Goal: Task Accomplishment & Management: Manage account settings

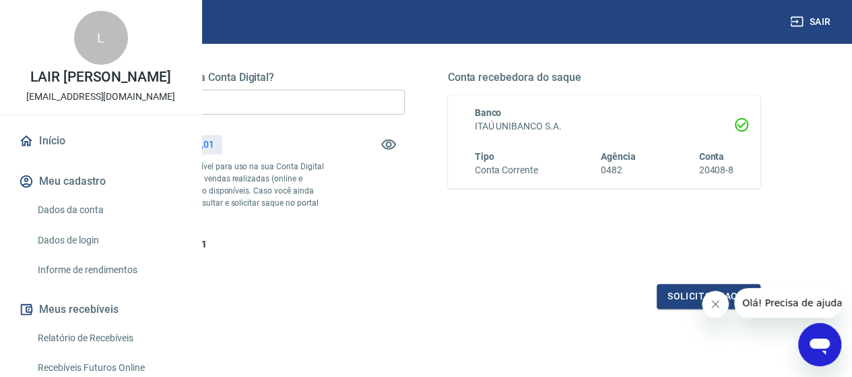
scroll to position [202, 0]
click at [694, 306] on button "Solicitar saque" at bounding box center [709, 294] width 104 height 25
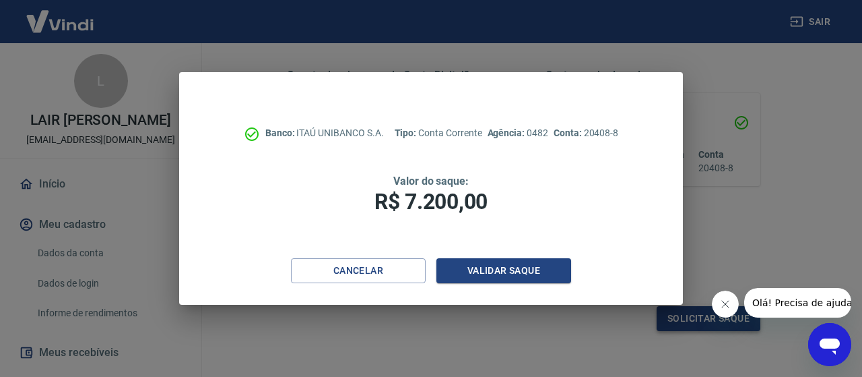
click at [688, 319] on div "Banco: ITAÚ UNIBANCO S.A. Tipo: Conta Corrente Agência: 0482 Conta: 20408-8 Val…" at bounding box center [431, 188] width 862 height 377
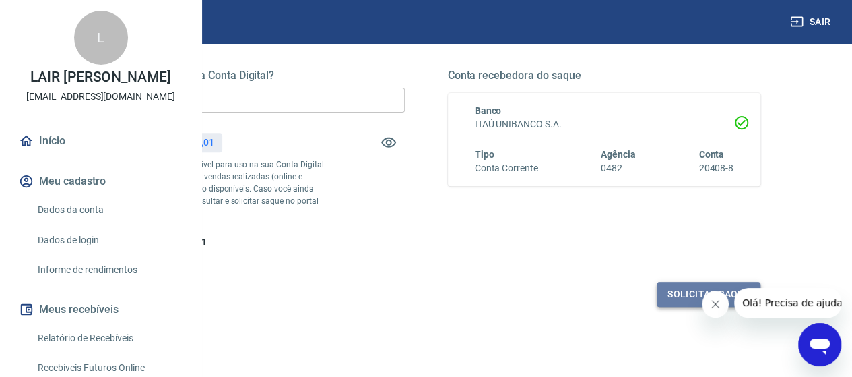
click at [683, 306] on button "Solicitar saque" at bounding box center [709, 294] width 104 height 25
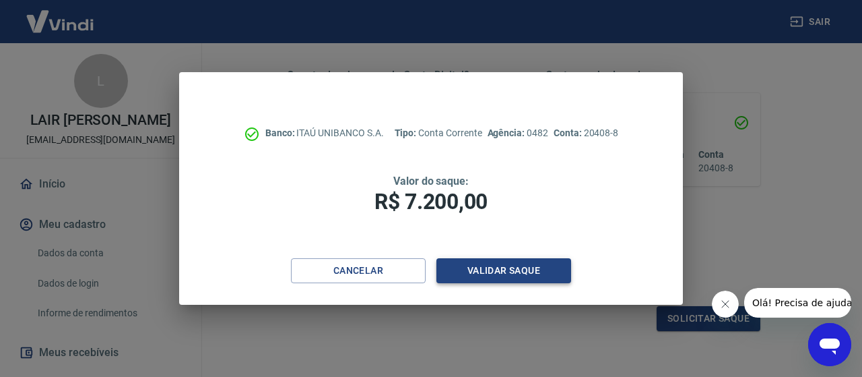
click at [532, 274] on button "Validar saque" at bounding box center [503, 270] width 135 height 25
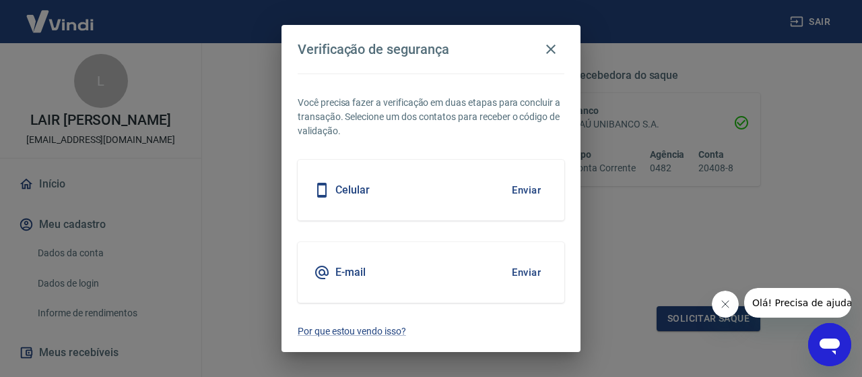
click at [536, 275] on button "Enviar" at bounding box center [526, 272] width 44 height 28
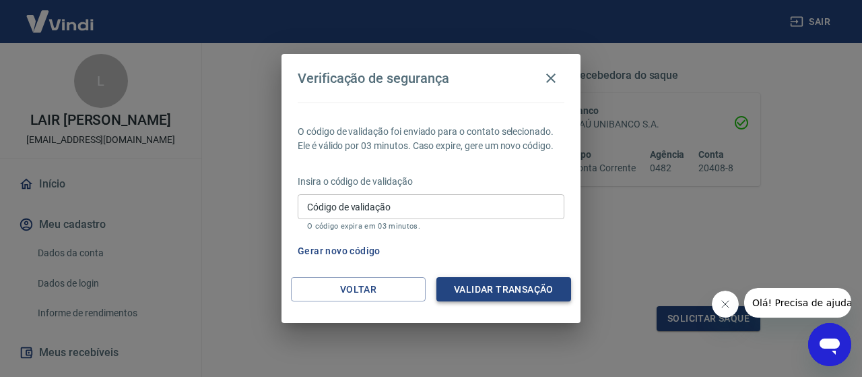
click at [533, 289] on button "Validar transação" at bounding box center [503, 289] width 135 height 25
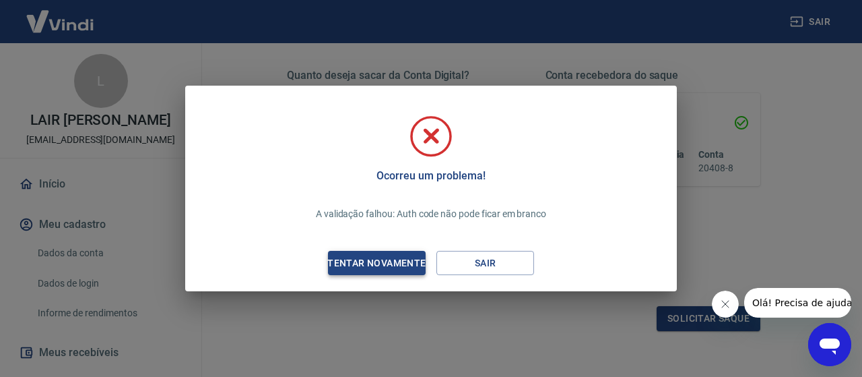
click at [410, 263] on div "Tentar novamente" at bounding box center [376, 263] width 131 height 17
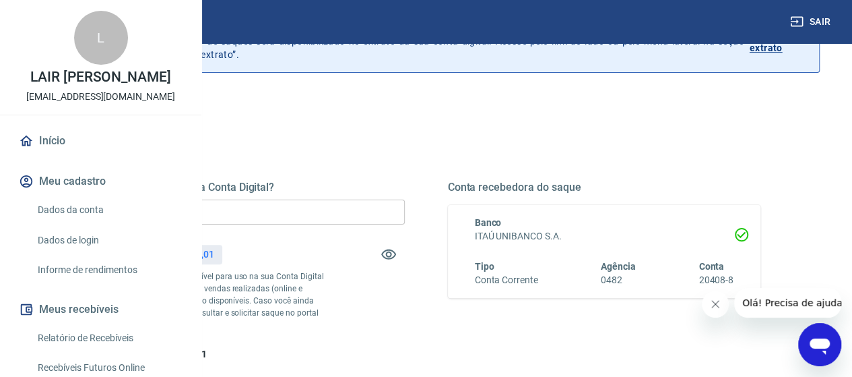
scroll to position [178, 0]
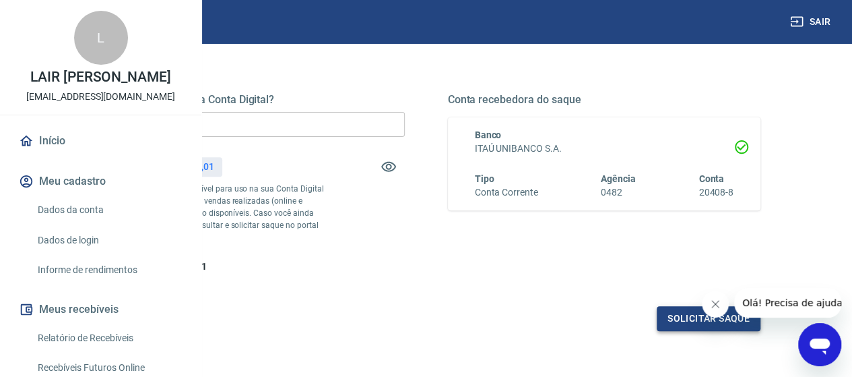
click at [705, 331] on button "Solicitar saque" at bounding box center [709, 318] width 104 height 25
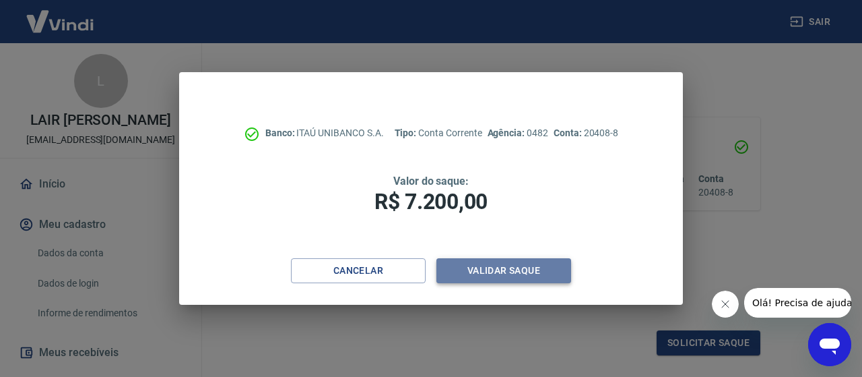
click at [522, 274] on button "Validar saque" at bounding box center [503, 270] width 135 height 25
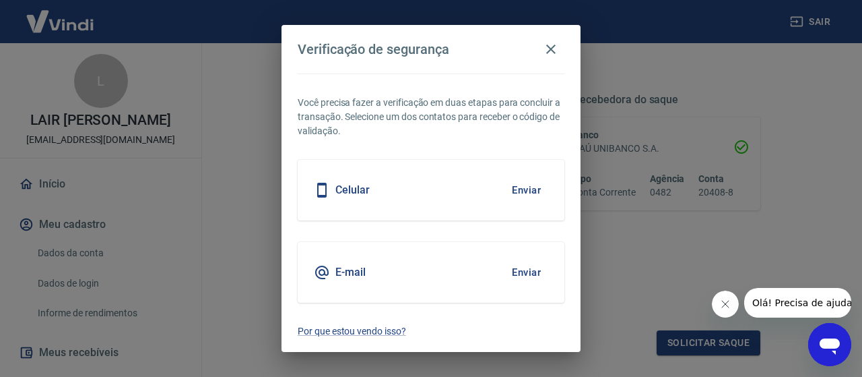
click at [363, 280] on div "E-mail Enviar" at bounding box center [431, 272] width 267 height 61
drag, startPoint x: 510, startPoint y: 278, endPoint x: 520, endPoint y: 277, distance: 10.1
click at [520, 277] on button "Enviar" at bounding box center [526, 272] width 44 height 28
click at [535, 273] on button "Enviar" at bounding box center [526, 272] width 44 height 28
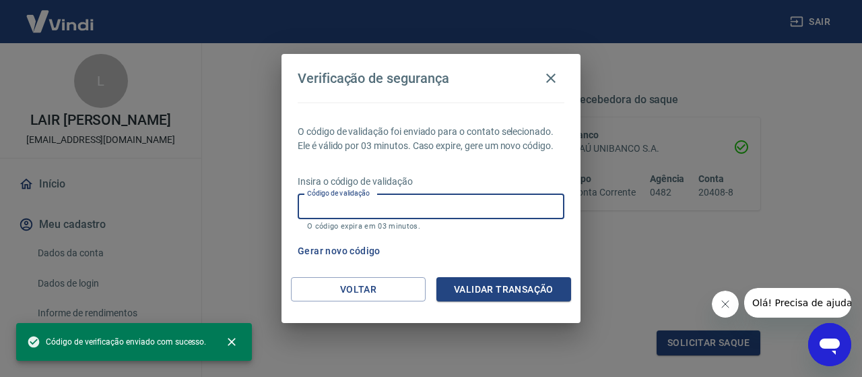
click at [400, 201] on input "Código de validação" at bounding box center [431, 206] width 267 height 25
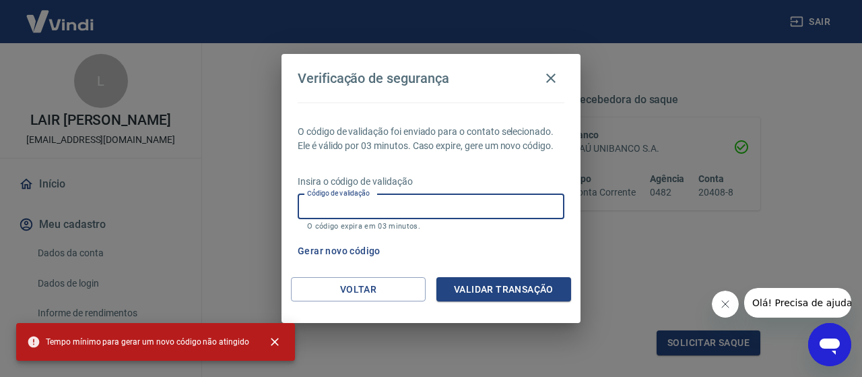
click at [682, 246] on div "Verificação de segurança O código de validação foi enviado para o contato selec…" at bounding box center [431, 188] width 862 height 377
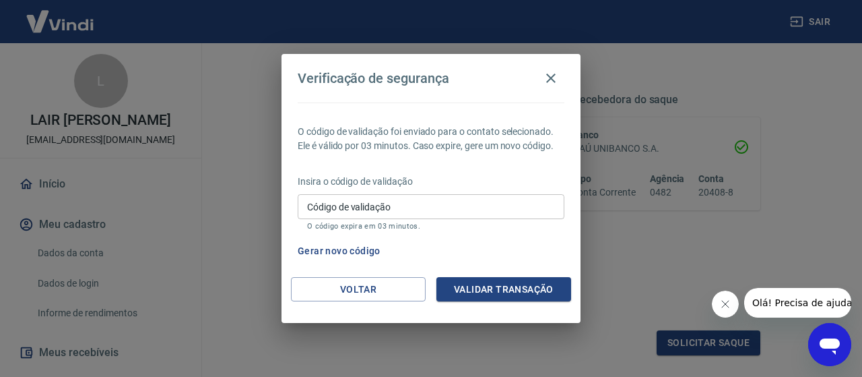
drag, startPoint x: 554, startPoint y: 75, endPoint x: 584, endPoint y: 60, distance: 33.7
click at [554, 75] on icon "button" at bounding box center [550, 77] width 9 height 9
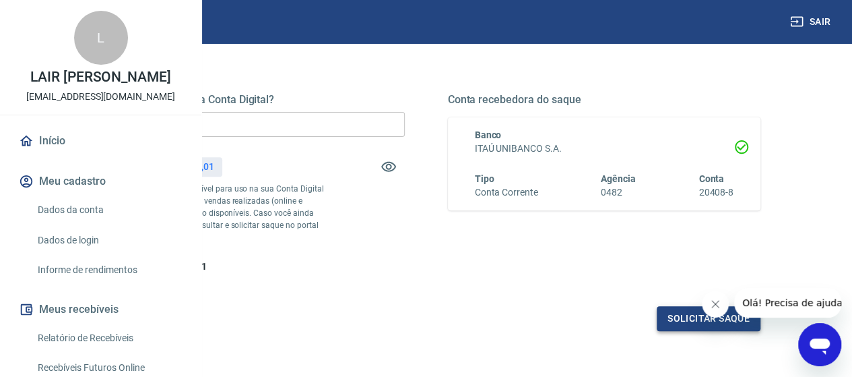
click at [721, 331] on button "Solicitar saque" at bounding box center [709, 318] width 104 height 25
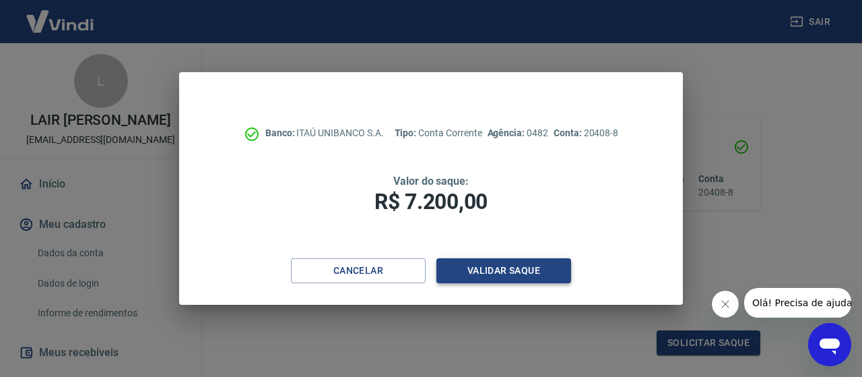
click at [535, 264] on button "Validar saque" at bounding box center [503, 270] width 135 height 25
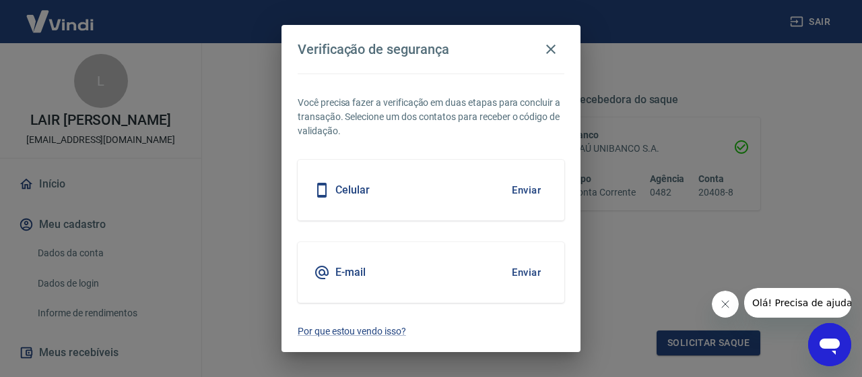
click at [527, 188] on button "Enviar" at bounding box center [526, 190] width 44 height 28
click at [554, 46] on icon "button" at bounding box center [550, 48] width 9 height 9
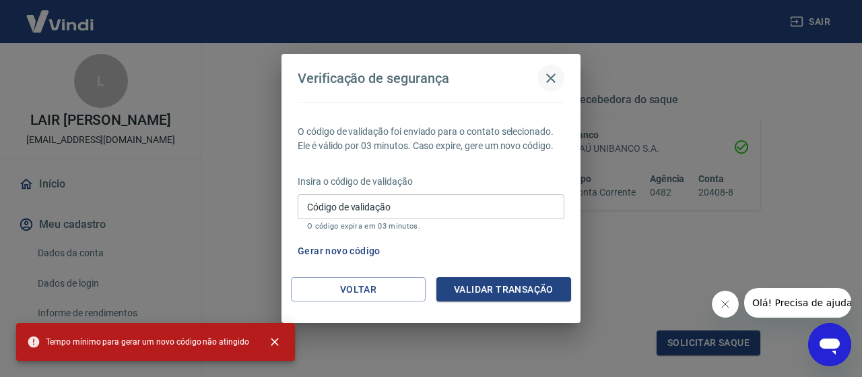
click at [555, 78] on icon "button" at bounding box center [551, 78] width 16 height 16
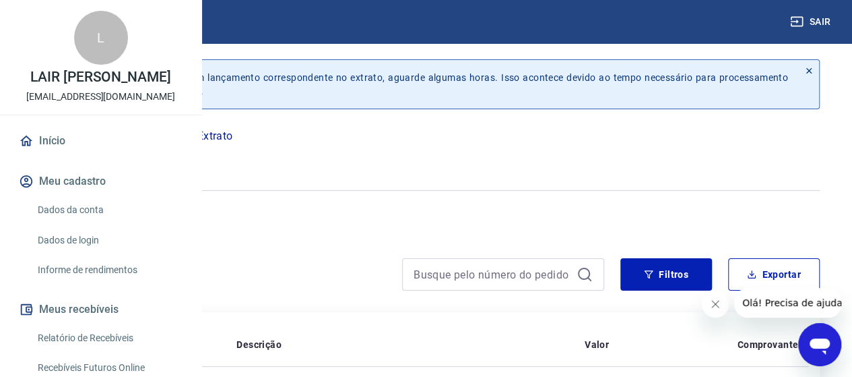
click at [102, 161] on icon "button" at bounding box center [98, 160] width 5 height 5
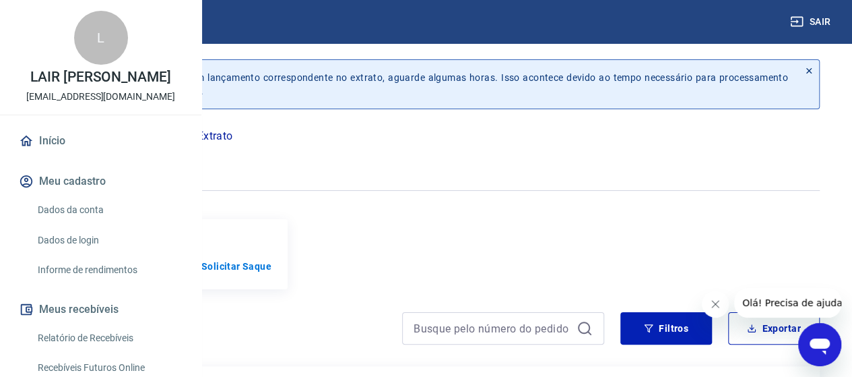
click at [108, 161] on icon "button" at bounding box center [99, 160] width 17 height 13
click at [271, 273] on p "Solicitar Saque" at bounding box center [236, 265] width 70 height 13
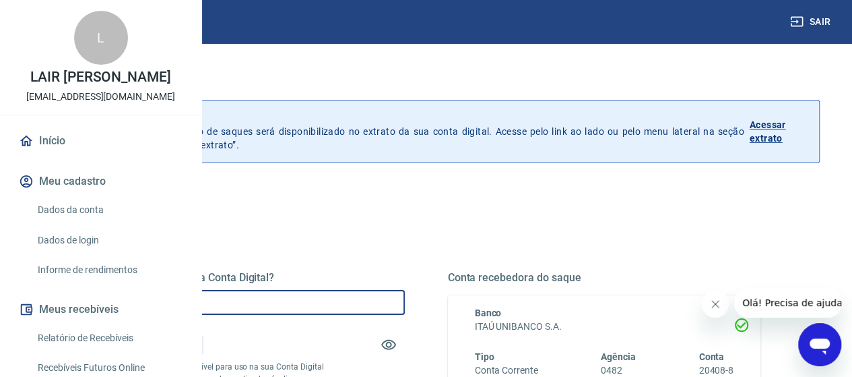
drag, startPoint x: 367, startPoint y: 296, endPoint x: 189, endPoint y: 299, distance: 178.5
click at [189, 299] on div "Sair L LAIR [PERSON_NAME] ASSIS [EMAIL_ADDRESS][DOMAIN_NAME] Início Meu cadastr…" at bounding box center [426, 188] width 852 height 377
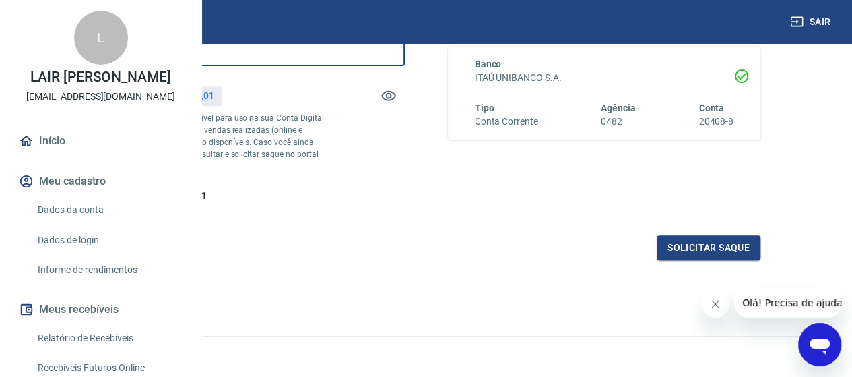
scroll to position [269, 0]
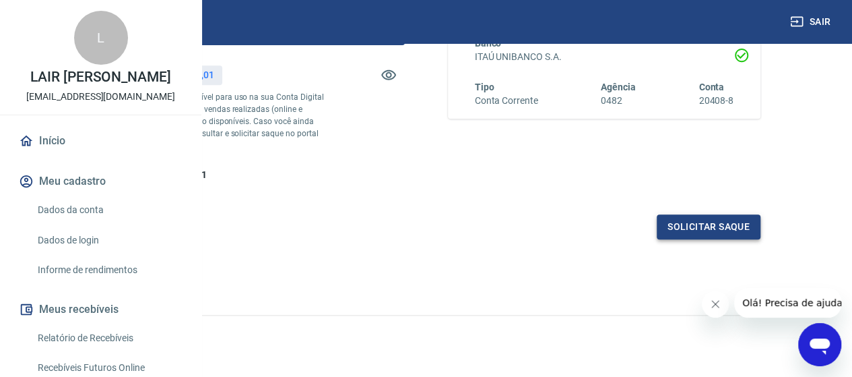
type input "R$ 7.200,00"
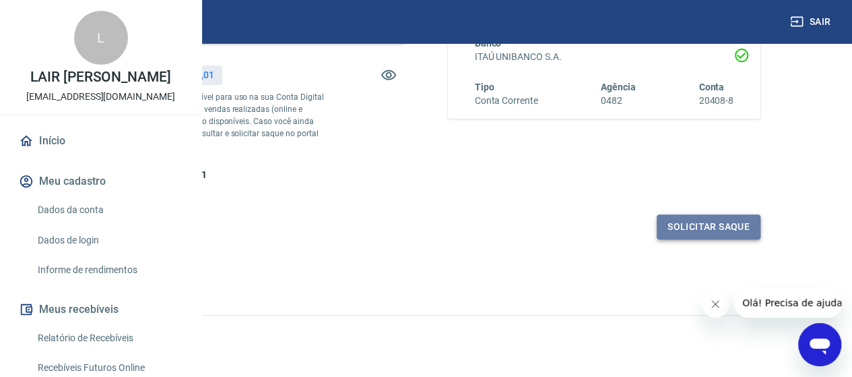
click at [680, 239] on button "Solicitar saque" at bounding box center [709, 226] width 104 height 25
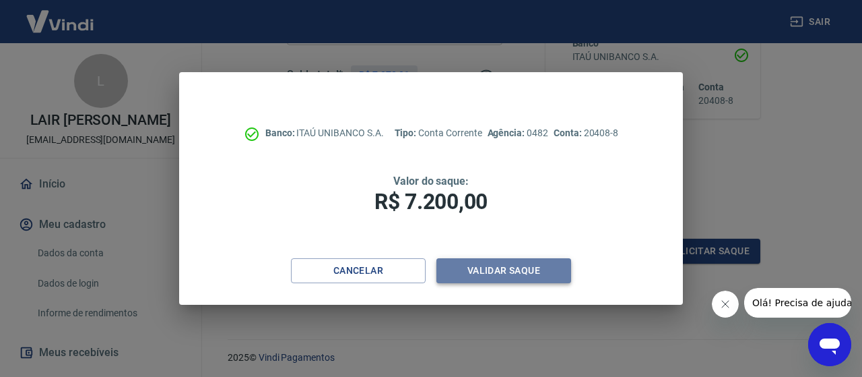
click at [511, 277] on button "Validar saque" at bounding box center [503, 270] width 135 height 25
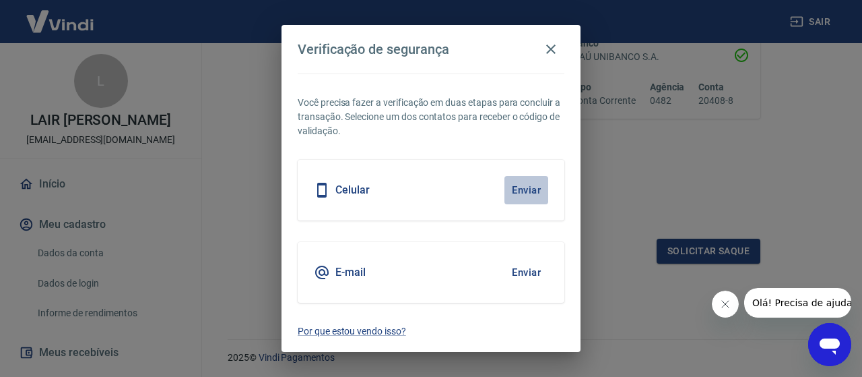
click at [533, 189] on button "Enviar" at bounding box center [526, 190] width 44 height 28
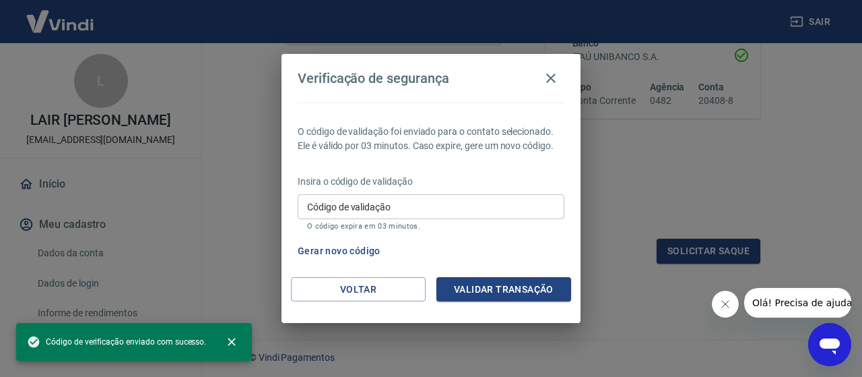
click at [367, 207] on input "Código de validação" at bounding box center [431, 206] width 267 height 25
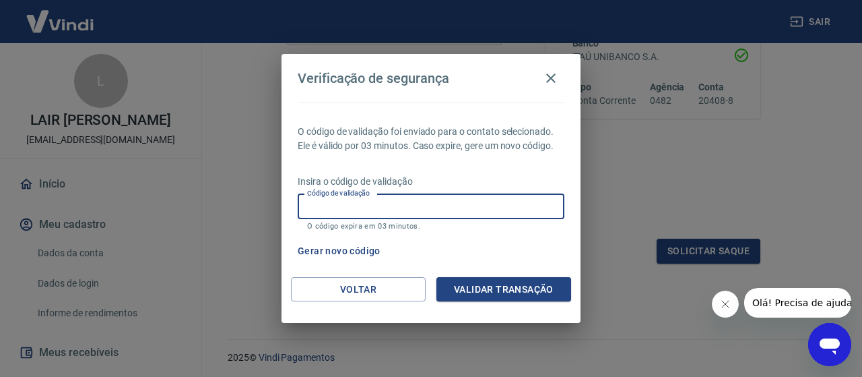
click at [397, 214] on input "Código de validação" at bounding box center [431, 206] width 267 height 25
click at [712, 174] on div "Verificação de segurança O código de validação foi enviado para o contato selec…" at bounding box center [431, 188] width 862 height 377
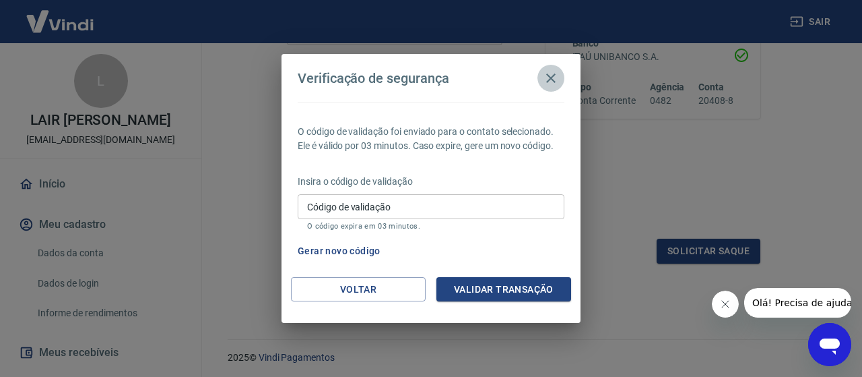
click at [552, 81] on icon "button" at bounding box center [551, 78] width 16 height 16
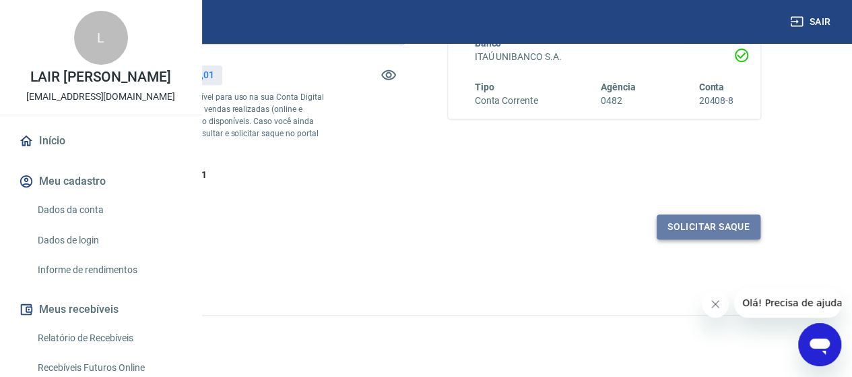
click at [689, 239] on button "Solicitar saque" at bounding box center [709, 226] width 104 height 25
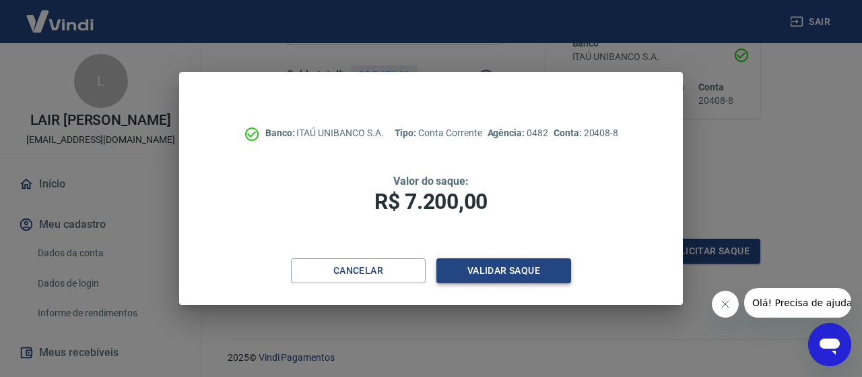
click at [536, 277] on button "Validar saque" at bounding box center [503, 270] width 135 height 25
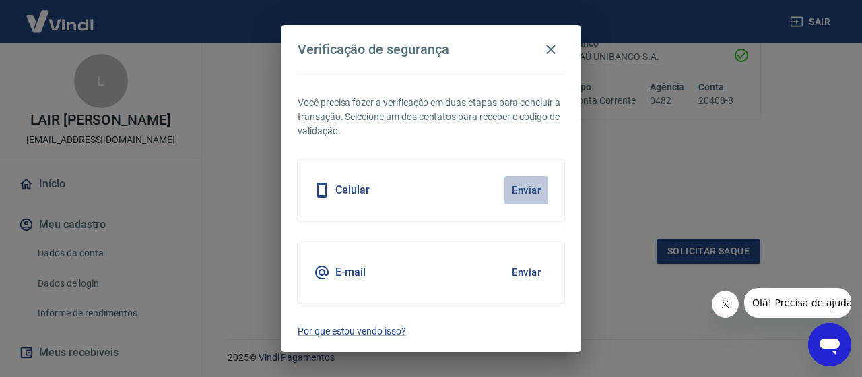
click at [520, 189] on button "Enviar" at bounding box center [526, 190] width 44 height 28
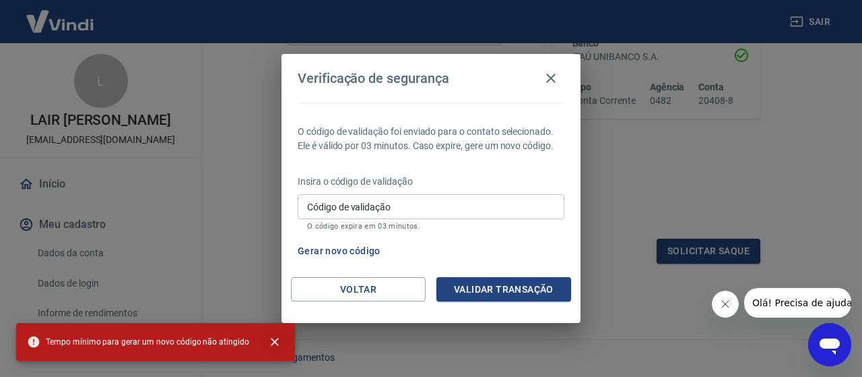
click at [268, 344] on icon "close" at bounding box center [274, 341] width 13 height 13
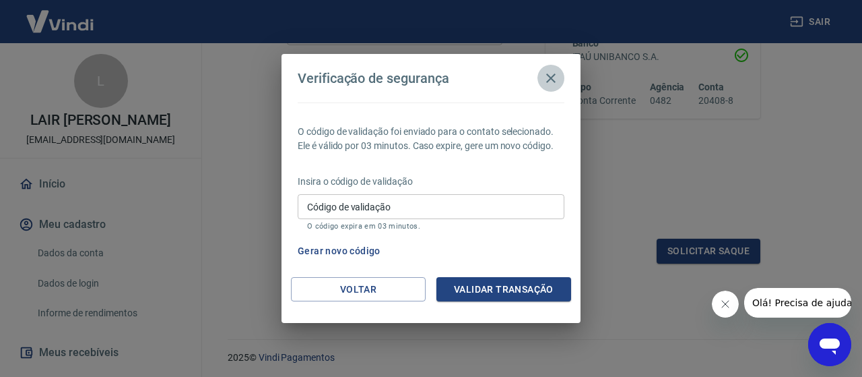
click at [552, 71] on icon "button" at bounding box center [551, 78] width 16 height 16
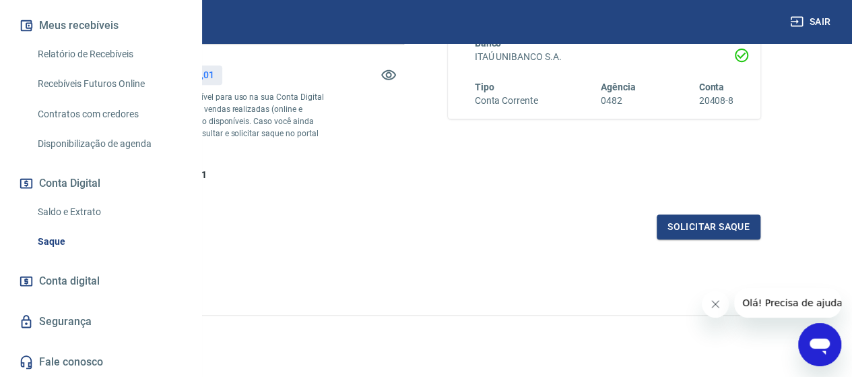
scroll to position [339, 0]
click at [90, 280] on span "Conta digital" at bounding box center [69, 280] width 61 height 19
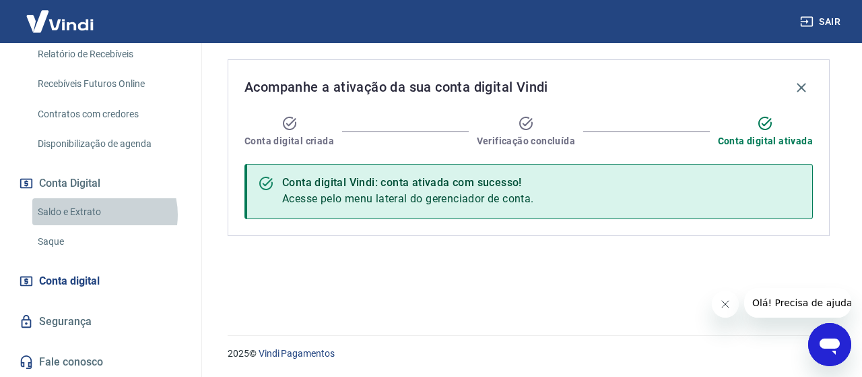
click at [97, 215] on link "Saldo e Extrato" at bounding box center [108, 212] width 153 height 28
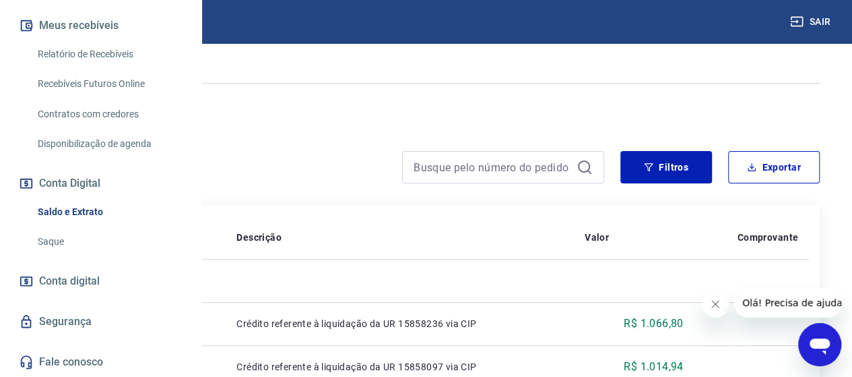
scroll to position [135, 0]
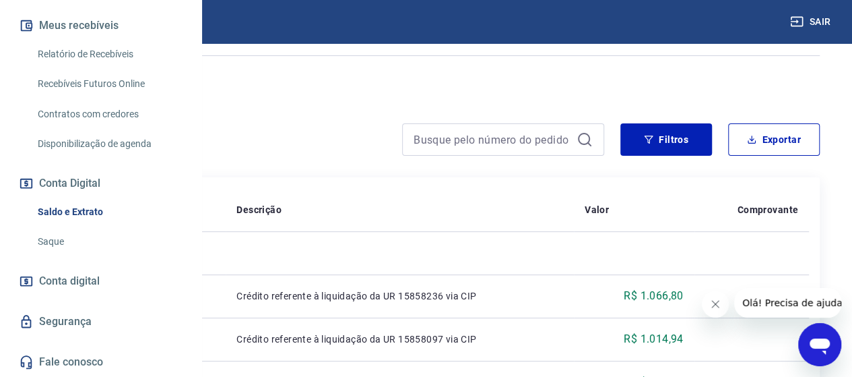
click at [92, 282] on span "Conta digital" at bounding box center [69, 280] width 61 height 19
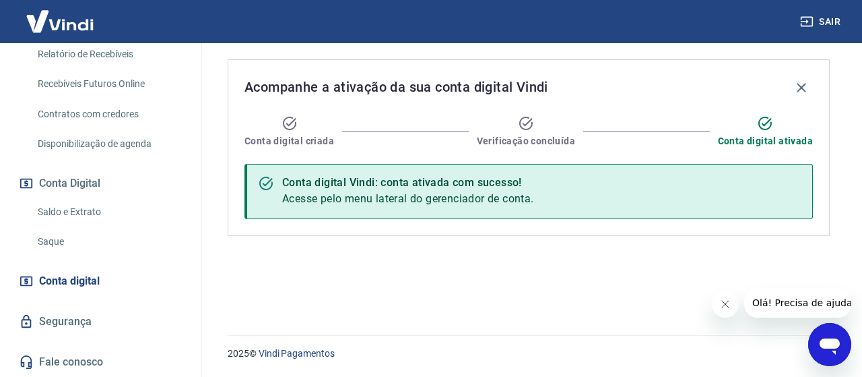
click at [82, 320] on link "Segurança" at bounding box center [100, 321] width 169 height 30
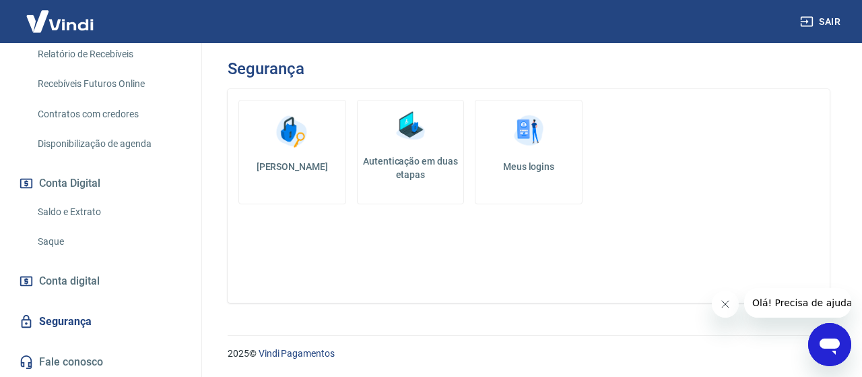
click at [407, 174] on h5 "Autenticação em duas etapas" at bounding box center [411, 167] width 96 height 27
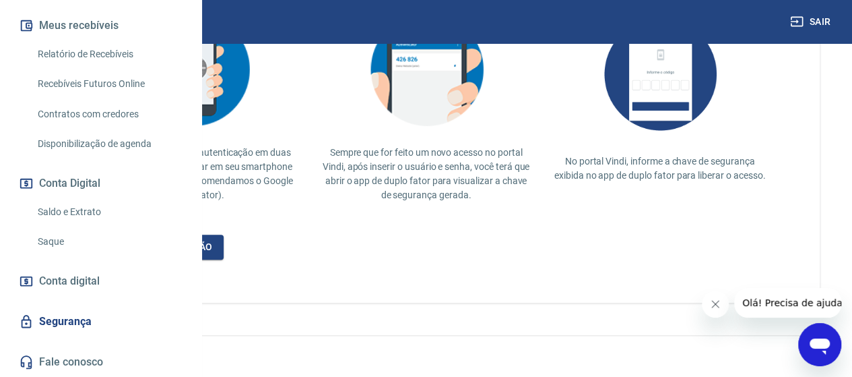
scroll to position [381, 0]
click at [224, 242] on link "Desativar autenticação" at bounding box center [149, 246] width 148 height 25
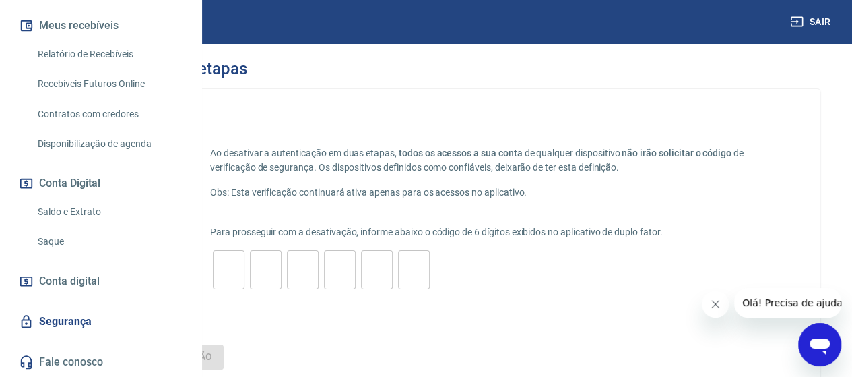
click at [715, 304] on icon "Fechar mensagem da empresa" at bounding box center [715, 303] width 7 height 7
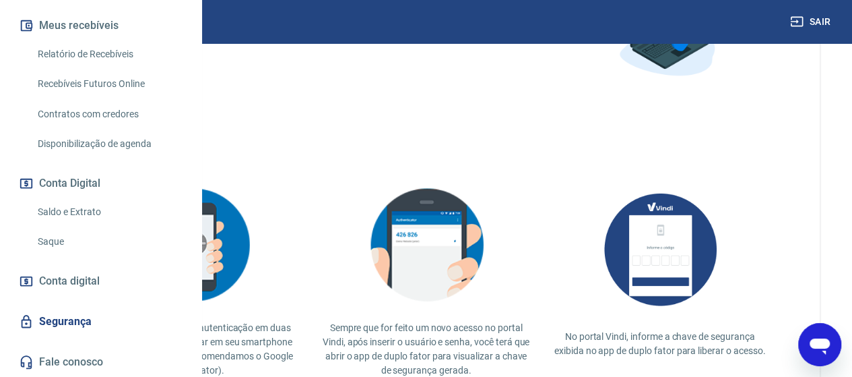
scroll to position [247, 0]
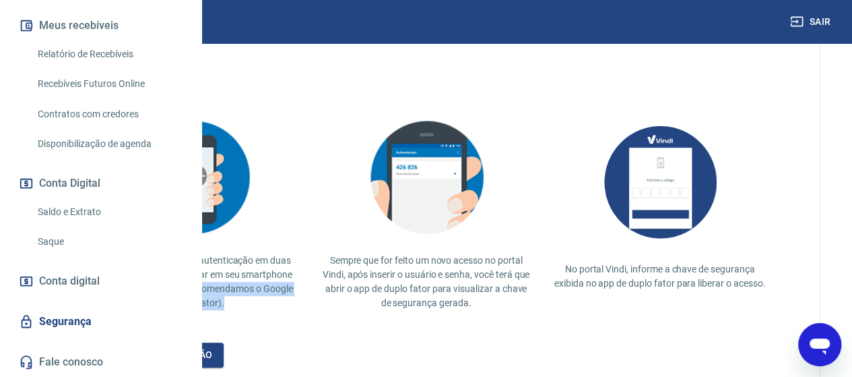
drag, startPoint x: 387, startPoint y: 326, endPoint x: 392, endPoint y: 336, distance: 11.1
click at [298, 310] on p "Para utilizar o recurso de autenticação em duas etapas é necessário instalar em…" at bounding box center [192, 281] width 212 height 57
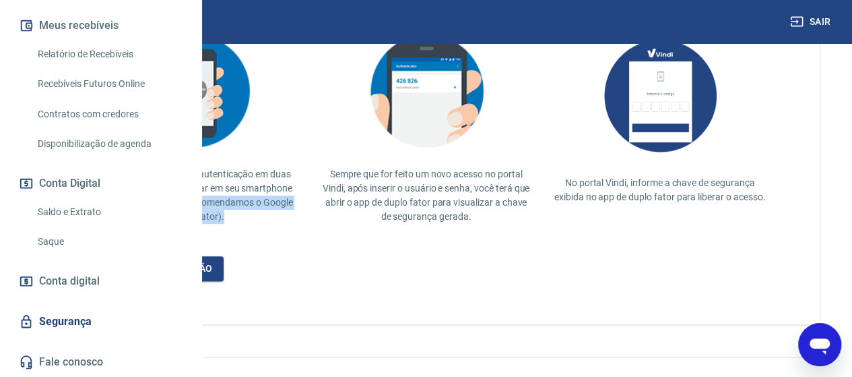
scroll to position [381, 0]
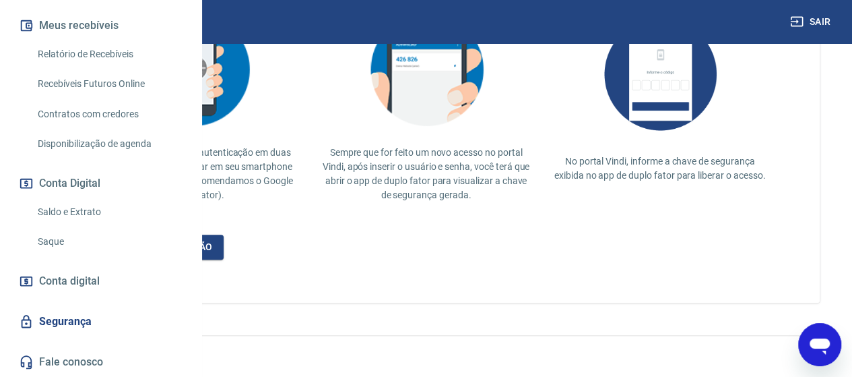
drag, startPoint x: 604, startPoint y: 335, endPoint x: 469, endPoint y: 328, distance: 135.6
click at [603, 335] on div "2025 © Vindi Pagamentos" at bounding box center [426, 348] width 820 height 58
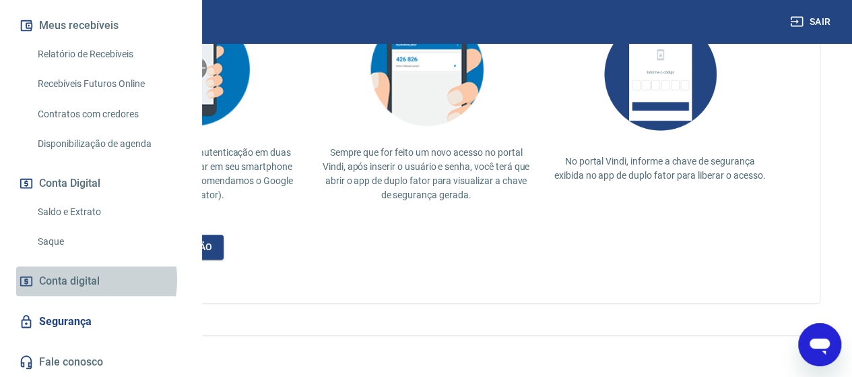
click at [77, 280] on span "Conta digital" at bounding box center [69, 280] width 61 height 19
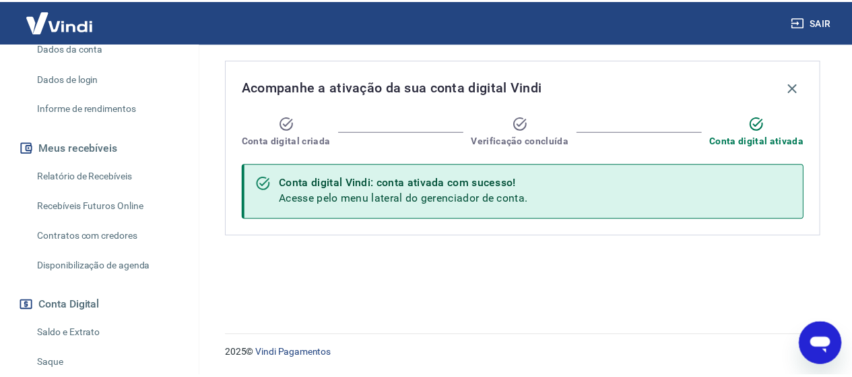
scroll to position [339, 0]
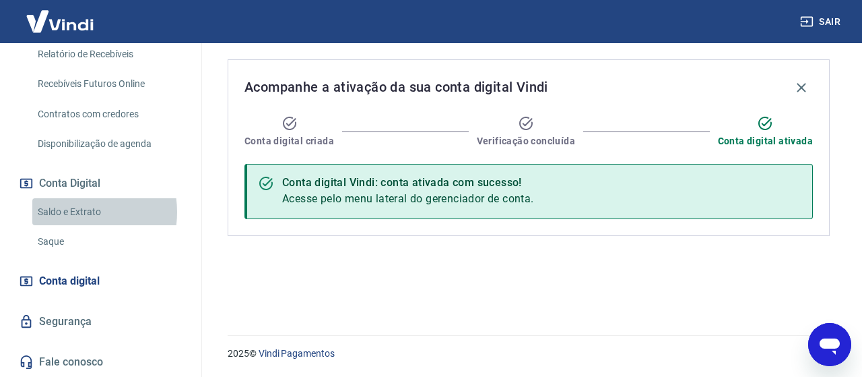
click at [69, 212] on link "Saldo e Extrato" at bounding box center [108, 212] width 153 height 28
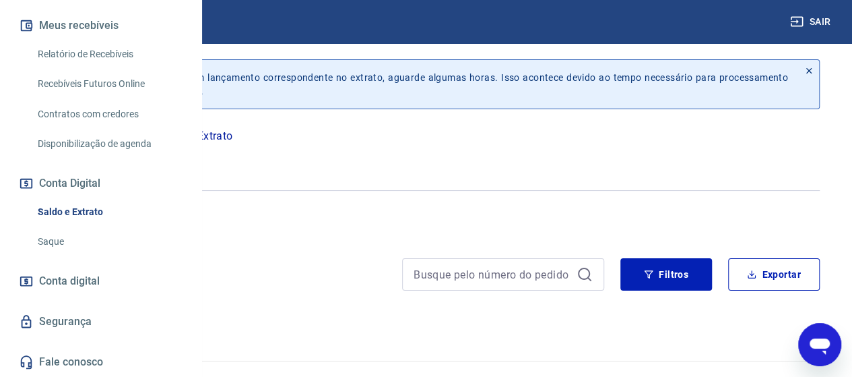
click at [69, 249] on link "Saque" at bounding box center [108, 242] width 153 height 28
click at [384, 126] on div "Início / Conta Digital / Saldo e Extrato" at bounding box center [425, 136] width 787 height 22
click at [232, 131] on p "Saldo e Extrato" at bounding box center [194, 136] width 76 height 16
drag, startPoint x: 294, startPoint y: 156, endPoint x: 304, endPoint y: 153, distance: 10.5
click at [108, 156] on icon "button" at bounding box center [99, 160] width 17 height 17
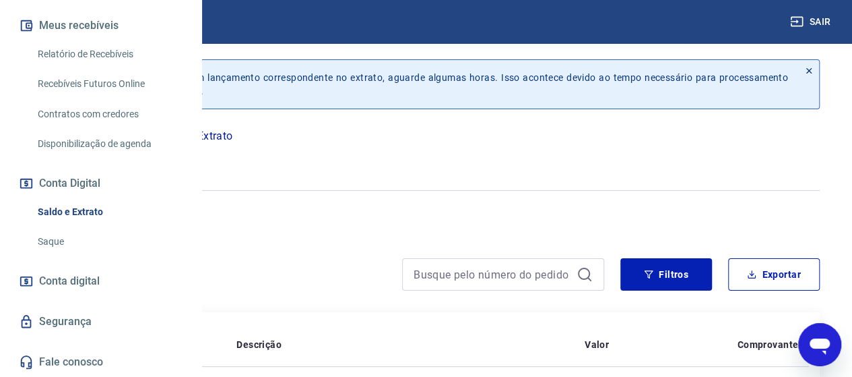
click at [232, 137] on p "Saldo e Extrato" at bounding box center [194, 136] width 76 height 16
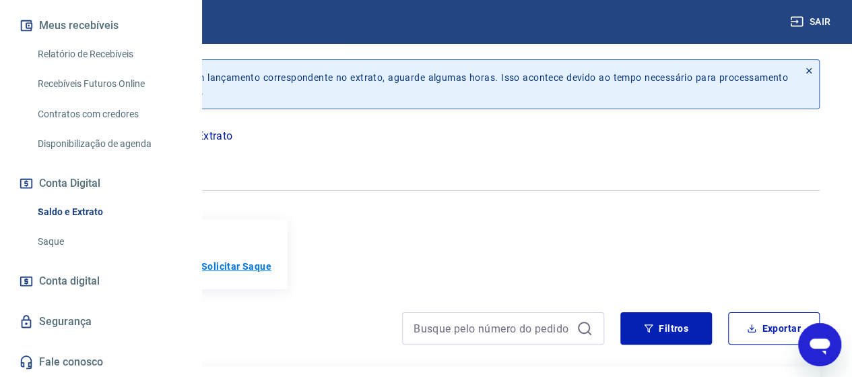
click at [271, 270] on p "Solicitar Saque" at bounding box center [236, 265] width 70 height 13
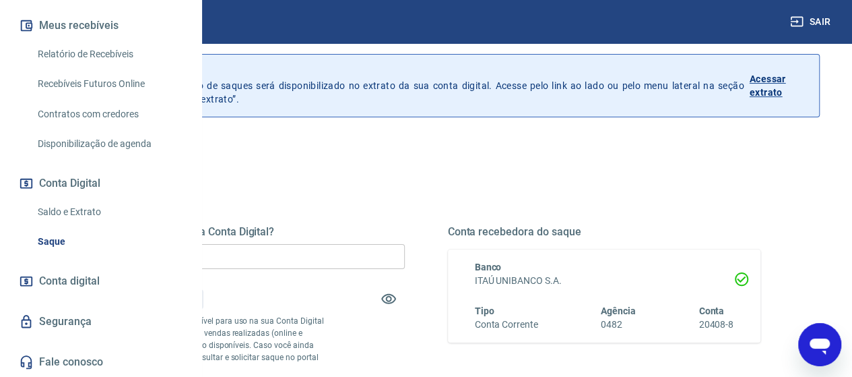
scroll to position [67, 0]
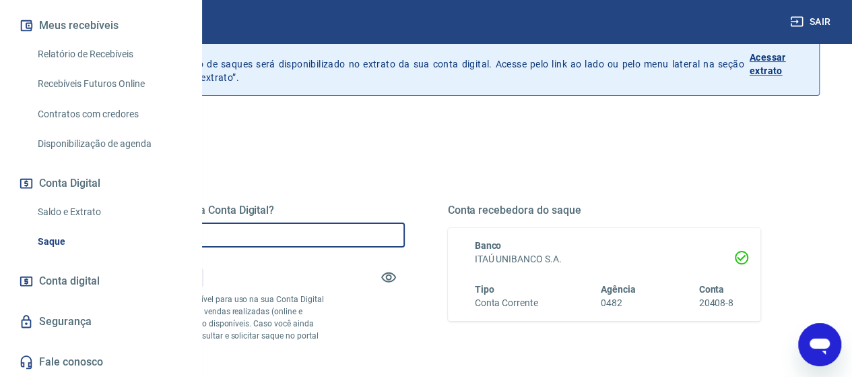
drag, startPoint x: 334, startPoint y: 236, endPoint x: 68, endPoint y: 234, distance: 266.1
click at [71, 235] on div "Sair L LAIR FRANCISCO GUSMA ASSIS lojavirtual@refrigas.com.br Início Meu cadast…" at bounding box center [426, 121] width 852 height 377
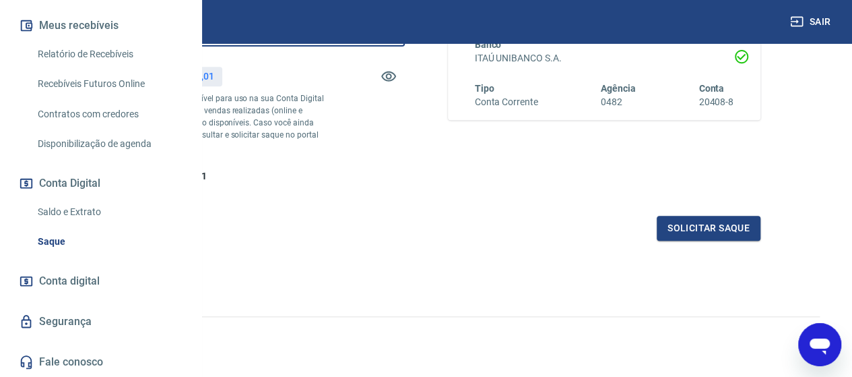
scroll to position [269, 0]
type input "R$ 7.200,00"
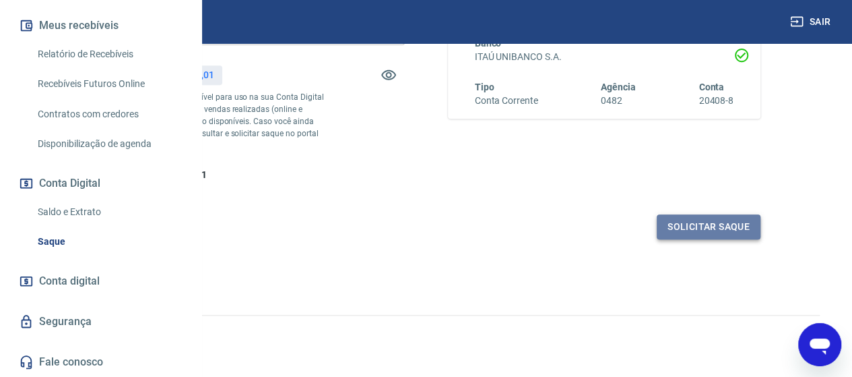
click at [723, 239] on button "Solicitar saque" at bounding box center [709, 226] width 104 height 25
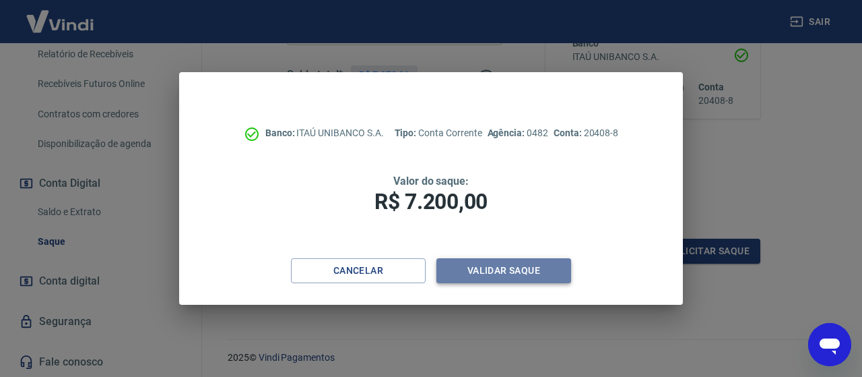
click at [520, 265] on button "Validar saque" at bounding box center [503, 270] width 135 height 25
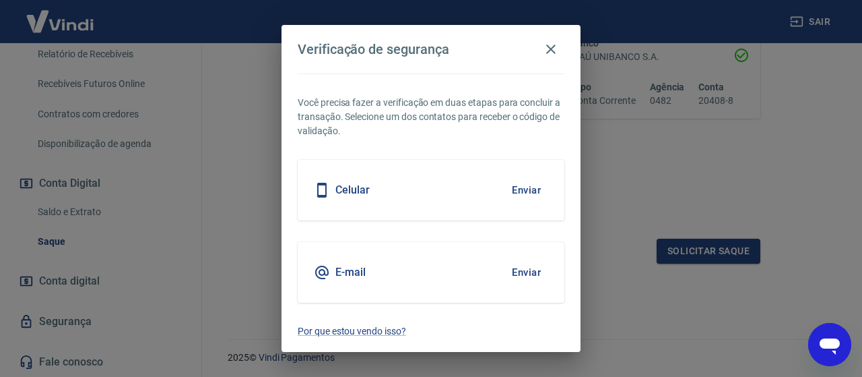
click at [527, 187] on button "Enviar" at bounding box center [526, 190] width 44 height 28
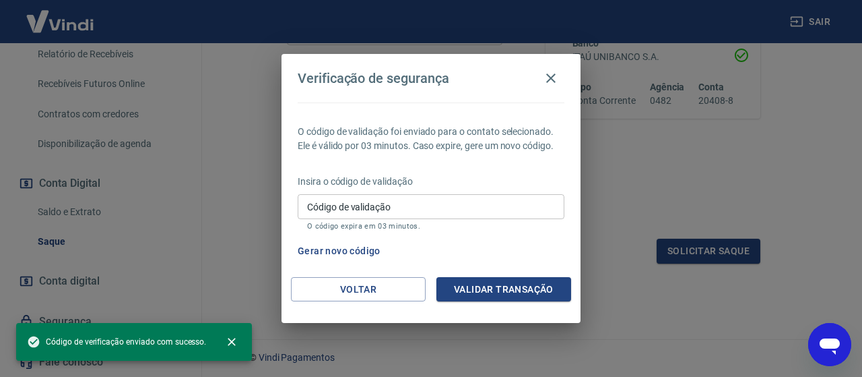
click at [403, 208] on input "Código de validação" at bounding box center [431, 206] width 267 height 25
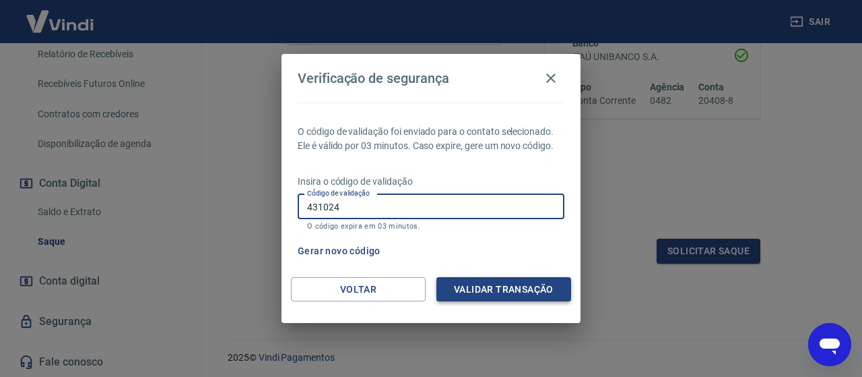
type input "431024"
click at [462, 286] on button "Validar transação" at bounding box center [503, 289] width 135 height 25
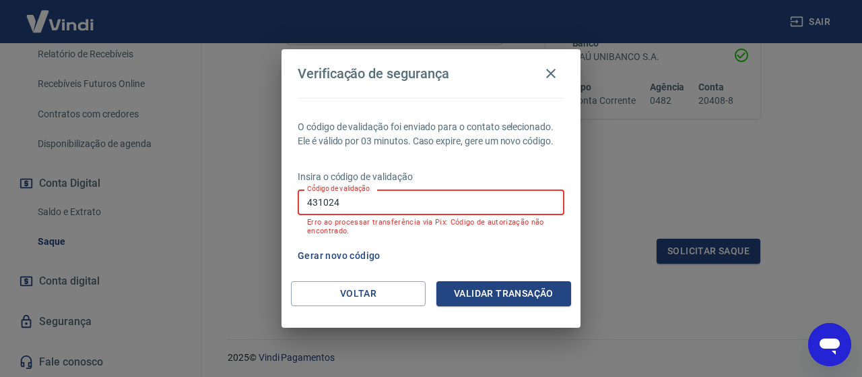
drag, startPoint x: 354, startPoint y: 201, endPoint x: 208, endPoint y: 187, distance: 146.2
click at [208, 187] on div "Verificação de segurança O código de validação foi enviado para o contato selec…" at bounding box center [431, 188] width 862 height 377
click at [546, 67] on icon "button" at bounding box center [551, 73] width 16 height 16
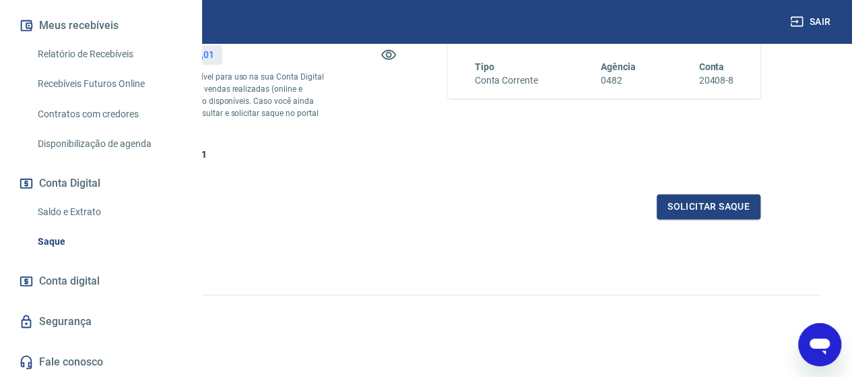
scroll to position [313, 0]
click at [626, 307] on p "2025 © Vindi Pagamentos" at bounding box center [425, 313] width 787 height 14
click at [112, 282] on link "Conta digital" at bounding box center [100, 281] width 169 height 30
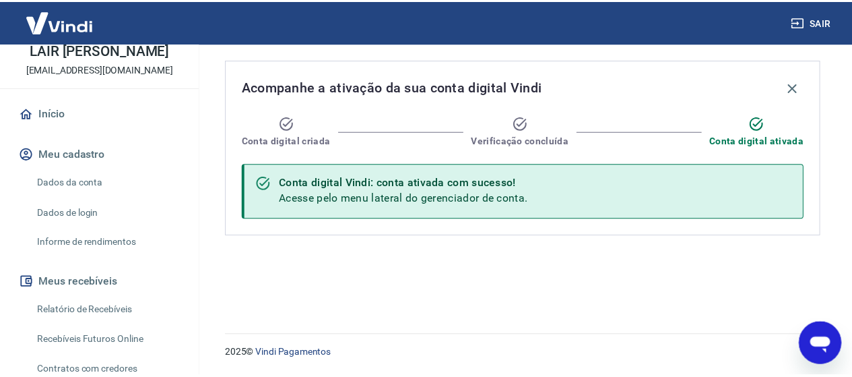
scroll to position [3, 0]
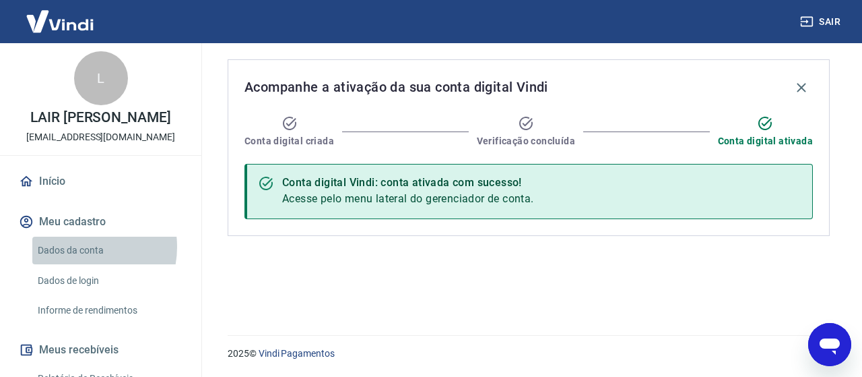
click at [75, 260] on link "Dados da conta" at bounding box center [108, 250] width 153 height 28
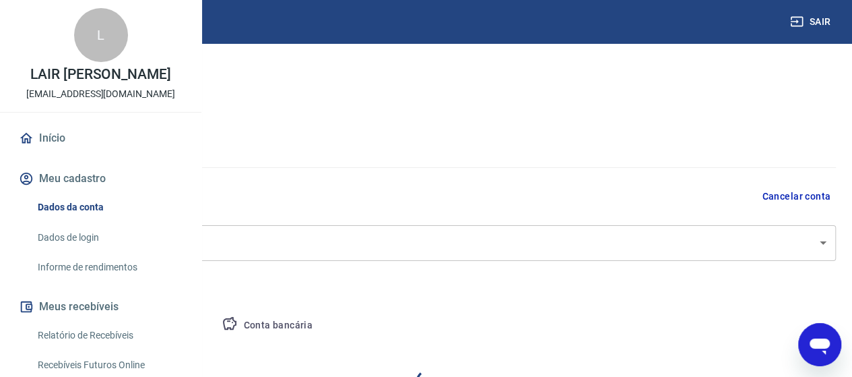
select select "SP"
click at [211, 324] on button "Pessoa titular" at bounding box center [157, 325] width 107 height 32
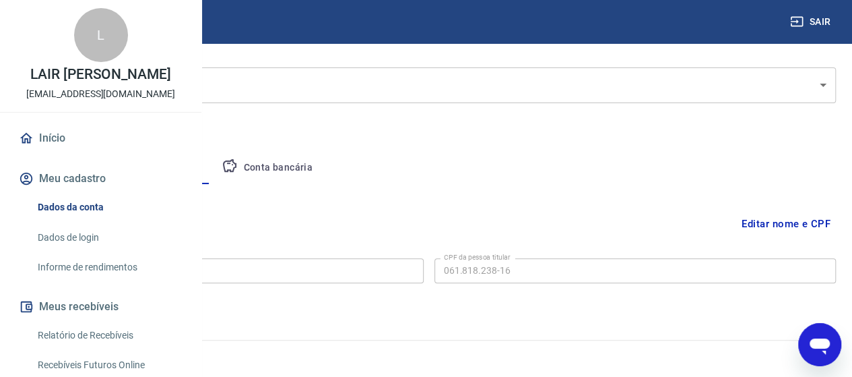
scroll to position [162, 0]
click at [323, 159] on button "Conta bancária" at bounding box center [267, 164] width 112 height 32
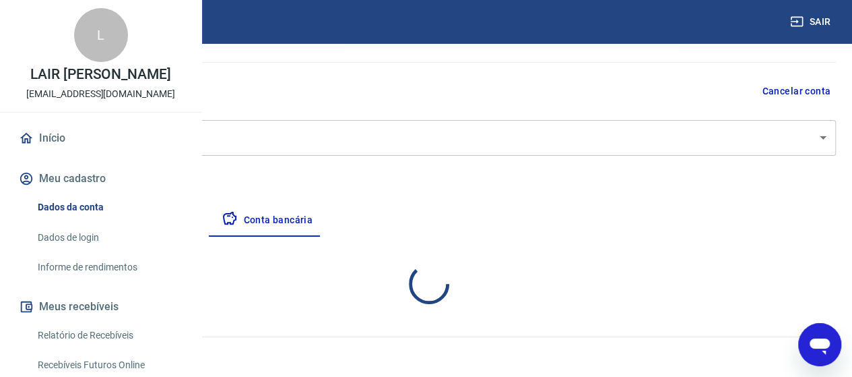
select select "1"
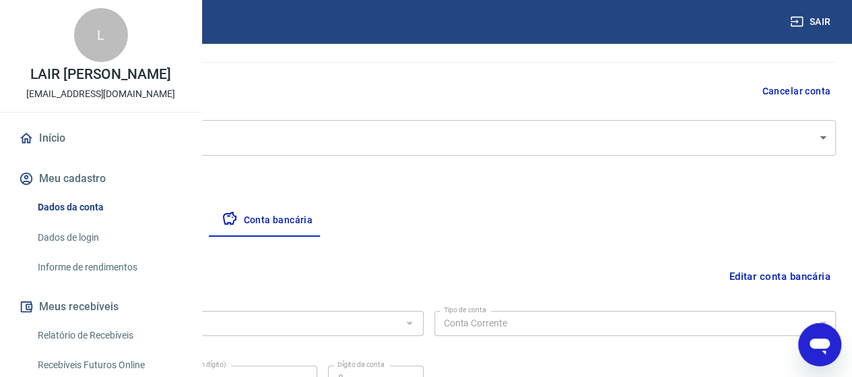
scroll to position [0, 0]
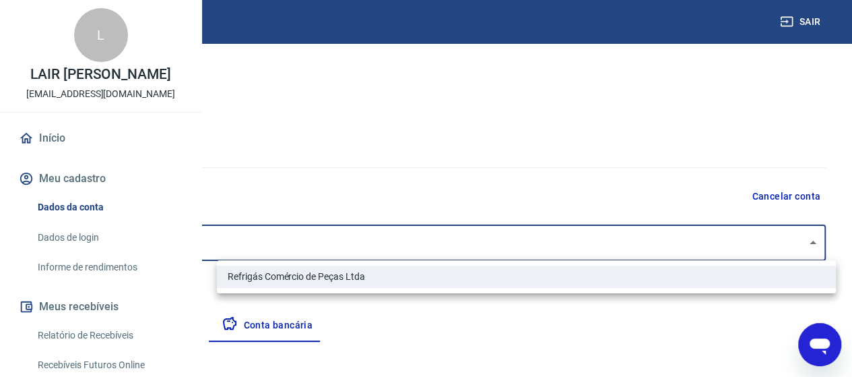
click at [816, 246] on body "Sair L LAIR FRANCISCO GUSMA ASSIS lojavirtual@refrigas.com.br Início Meu cadast…" at bounding box center [426, 188] width 852 height 377
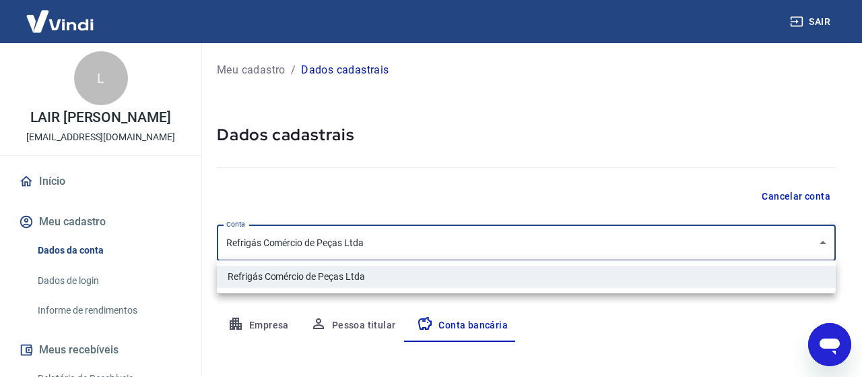
click at [691, 154] on div at bounding box center [431, 188] width 862 height 377
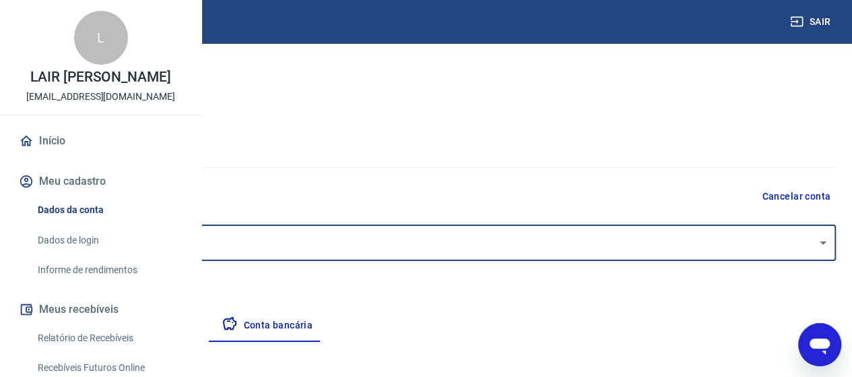
click at [63, 156] on link "Início" at bounding box center [100, 141] width 169 height 30
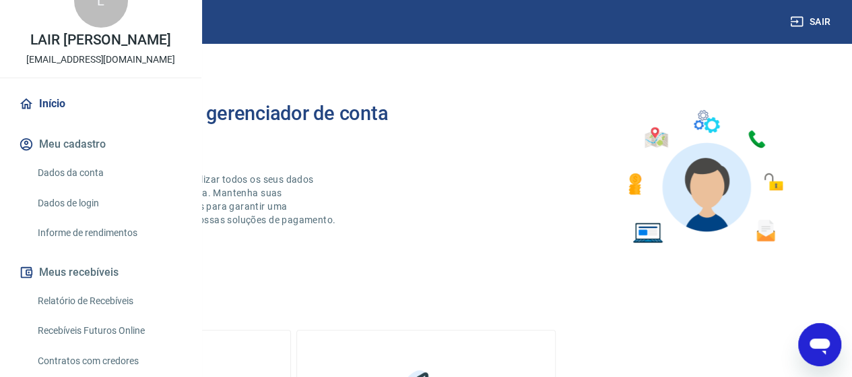
scroll to position [67, 0]
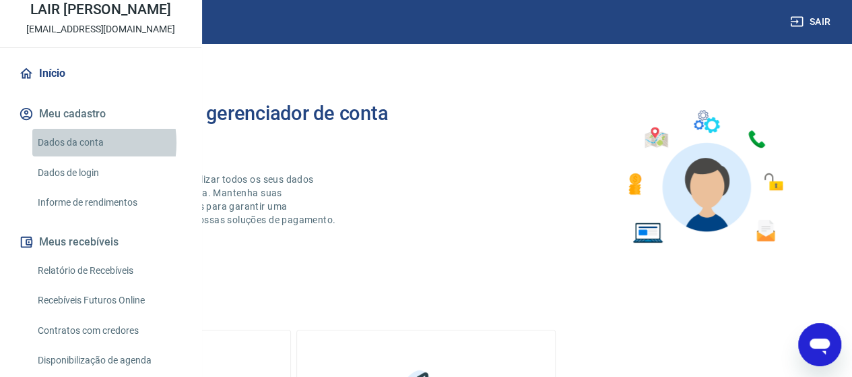
click at [65, 156] on link "Dados da conta" at bounding box center [108, 143] width 153 height 28
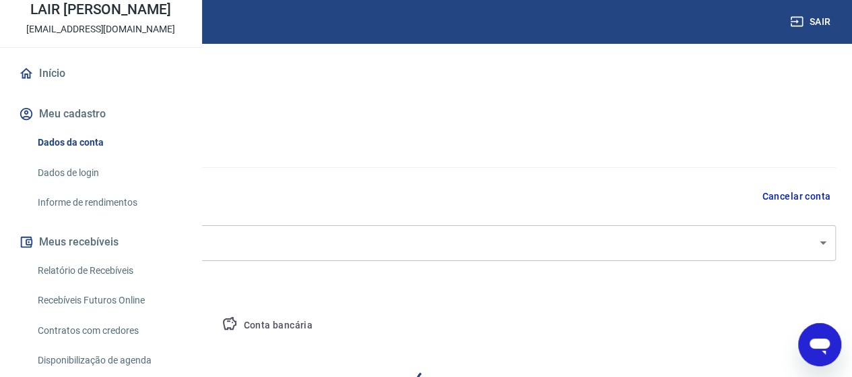
select select "SP"
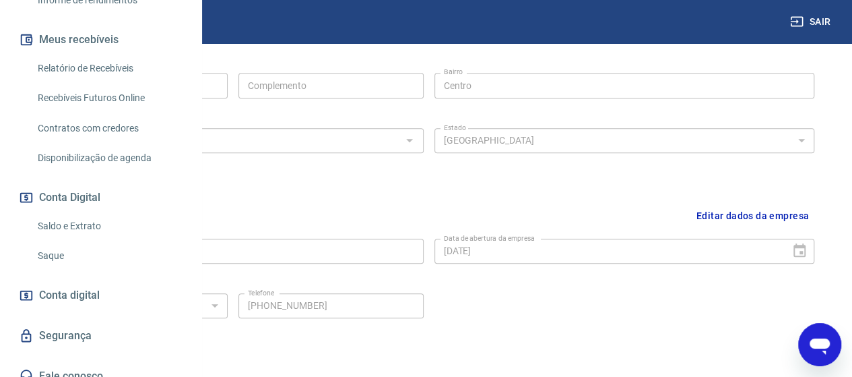
scroll to position [539, 0]
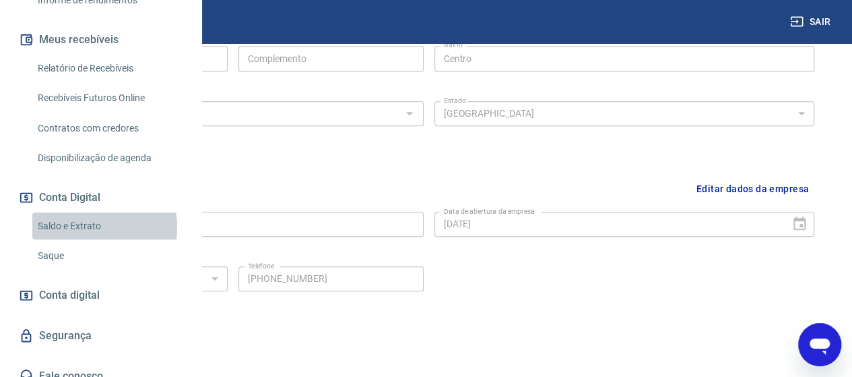
click at [66, 240] on link "Saldo e Extrato" at bounding box center [108, 226] width 153 height 28
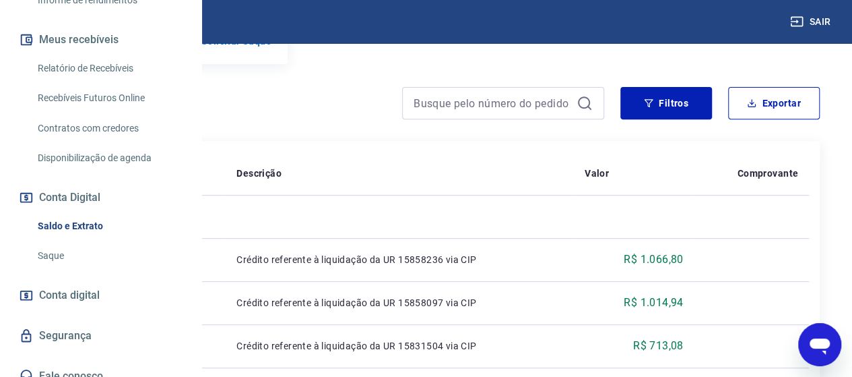
scroll to position [269, 0]
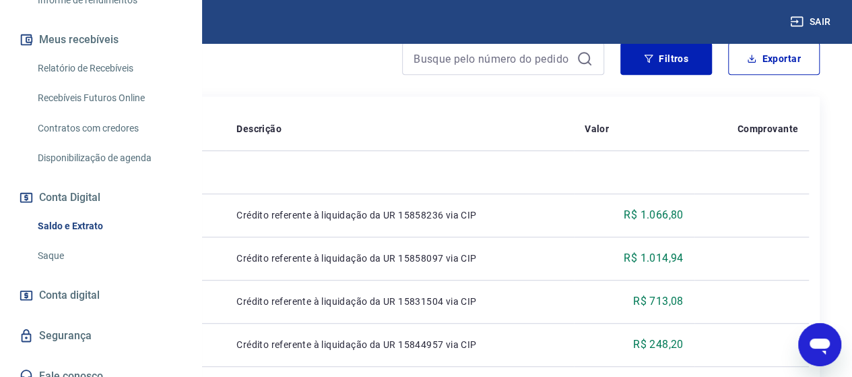
click at [65, 269] on link "Saque" at bounding box center [108, 256] width 153 height 28
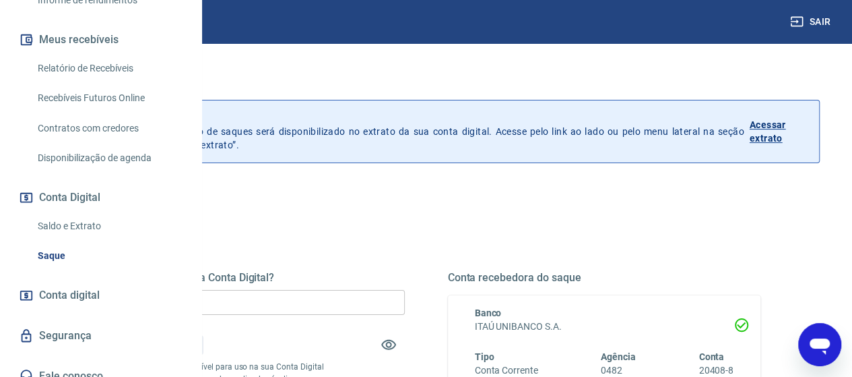
scroll to position [135, 0]
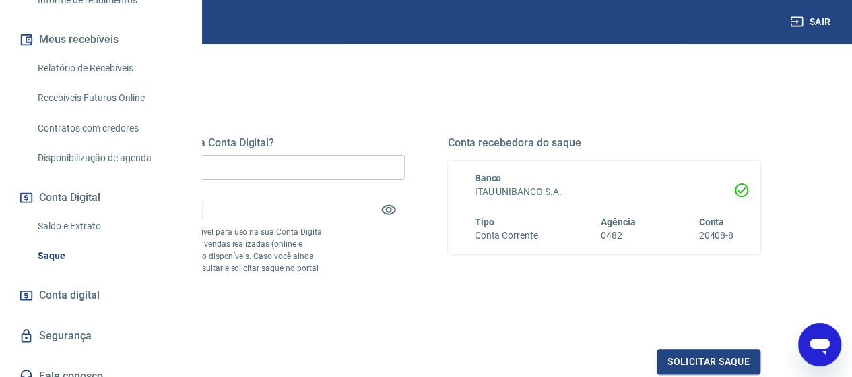
click at [344, 168] on input "R$ 0,00" at bounding box center [248, 167] width 313 height 25
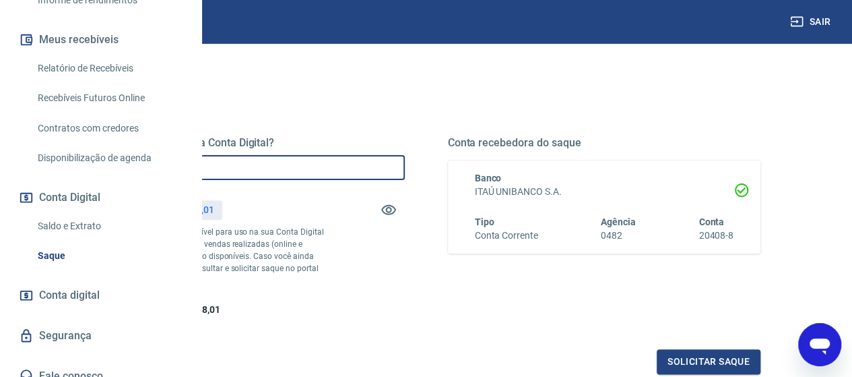
drag, startPoint x: 333, startPoint y: 174, endPoint x: 206, endPoint y: 170, distance: 126.7
click at [207, 171] on div "Saque Histórico de saques A partir de agora, o histórico de saques será disponi…" at bounding box center [426, 170] width 852 height 525
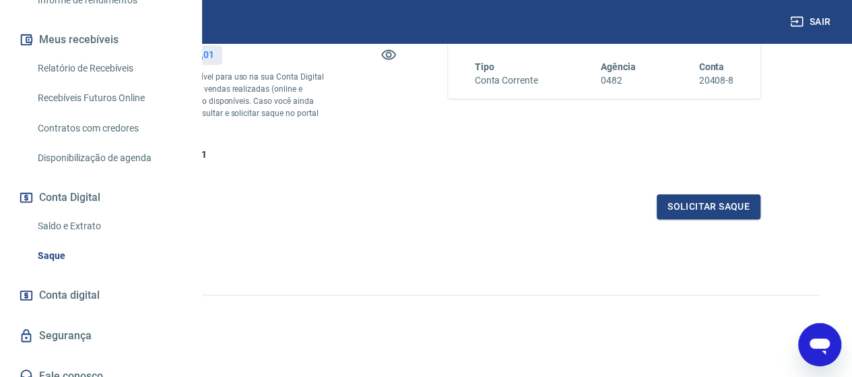
scroll to position [313, 0]
type input "R$ 7.200,00"
click at [682, 209] on button "Solicitar saque" at bounding box center [709, 206] width 104 height 25
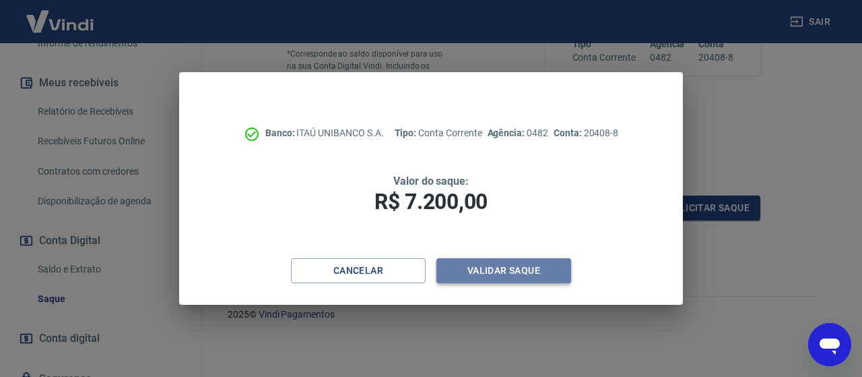
click at [524, 271] on button "Validar saque" at bounding box center [503, 270] width 135 height 25
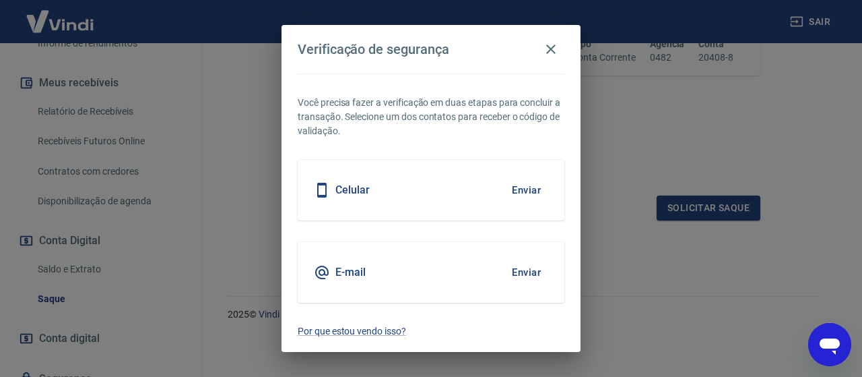
click at [520, 277] on button "Enviar" at bounding box center [526, 272] width 44 height 28
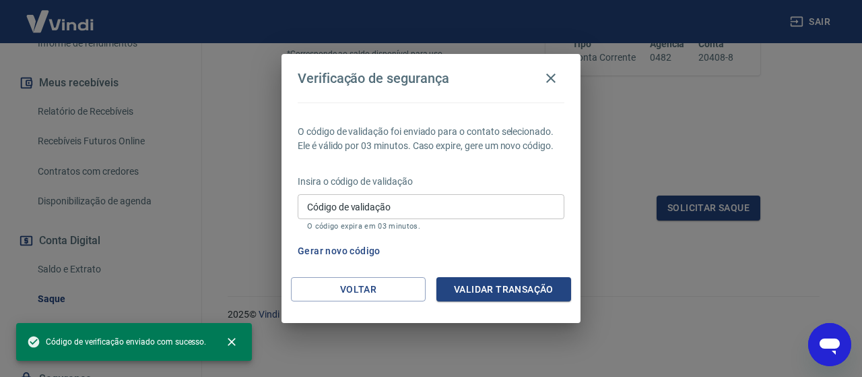
drag, startPoint x: 198, startPoint y: 211, endPoint x: 239, endPoint y: 217, distance: 41.4
click at [199, 211] on div "Verificação de segurança O código de validação foi enviado para o contato selec…" at bounding box center [431, 188] width 862 height 377
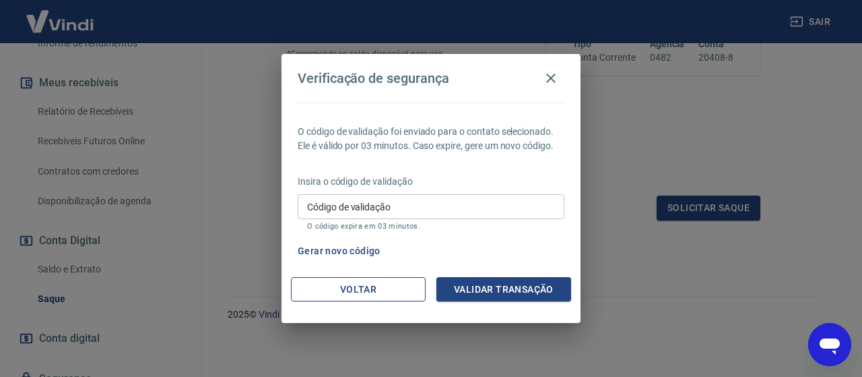
click at [395, 285] on button "Voltar" at bounding box center [358, 289] width 135 height 25
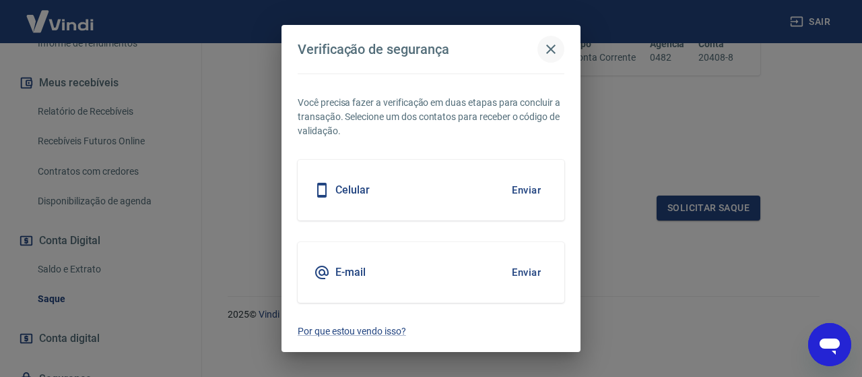
click at [548, 52] on icon "button" at bounding box center [550, 48] width 9 height 9
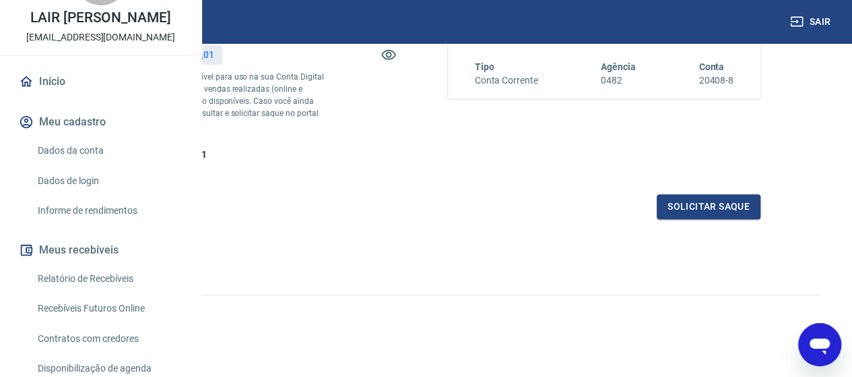
scroll to position [0, 0]
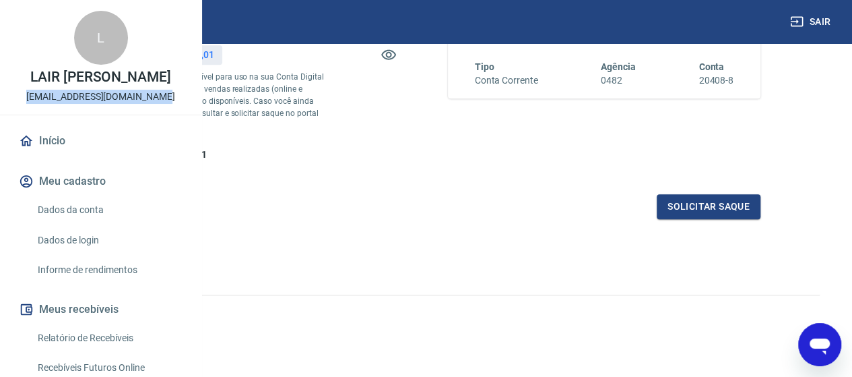
drag, startPoint x: 63, startPoint y: 154, endPoint x: 158, endPoint y: 154, distance: 94.3
click at [158, 115] on div "L LAIR FRANCISCO GUSMA ASSIS lojavirtual@refrigas.com.br" at bounding box center [100, 57] width 201 height 115
copy p "[EMAIL_ADDRESS][DOMAIN_NAME]"
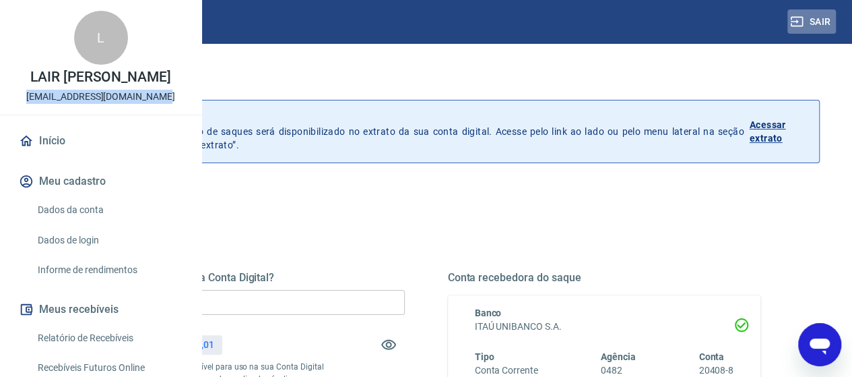
click at [810, 23] on button "Sair" at bounding box center [811, 21] width 48 height 25
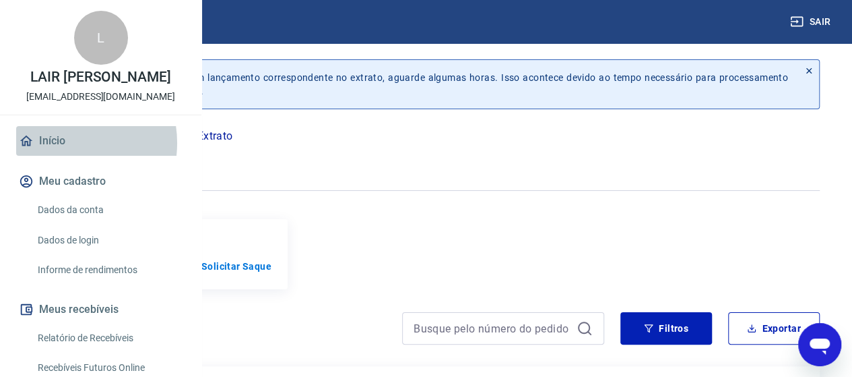
click at [61, 156] on link "Início" at bounding box center [100, 141] width 169 height 30
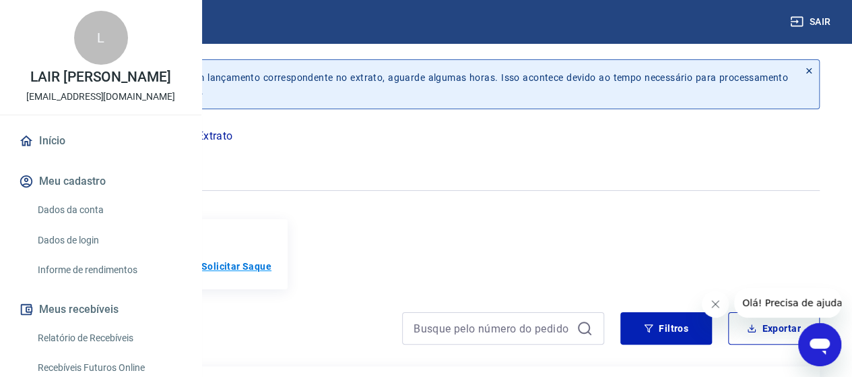
click at [271, 272] on p "Solicitar Saque" at bounding box center [236, 265] width 70 height 13
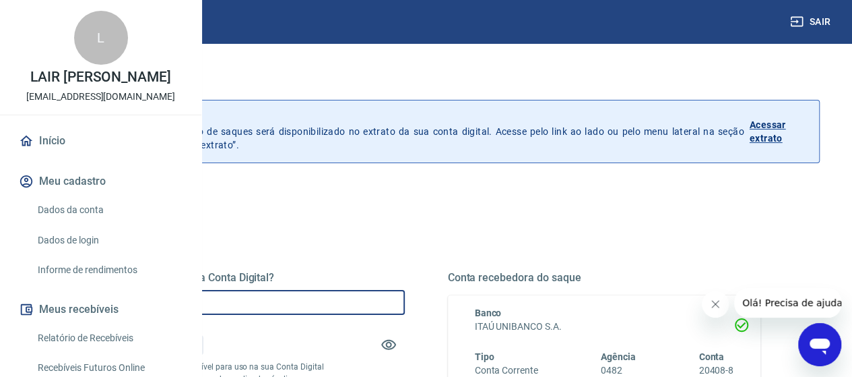
drag, startPoint x: 361, startPoint y: 300, endPoint x: 152, endPoint y: 278, distance: 210.7
click at [152, 278] on div "Sair L LAIR FRANCISCO GUSMA ASSIS lojavirtual@refrigas.com.br Início Meu cadast…" at bounding box center [426, 188] width 852 height 377
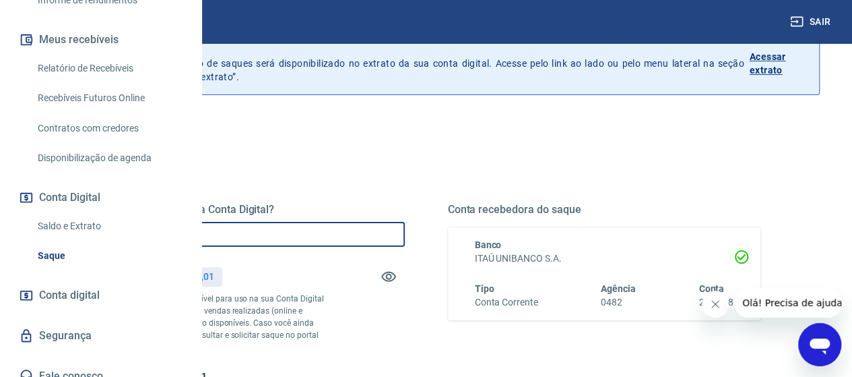
scroll to position [202, 0]
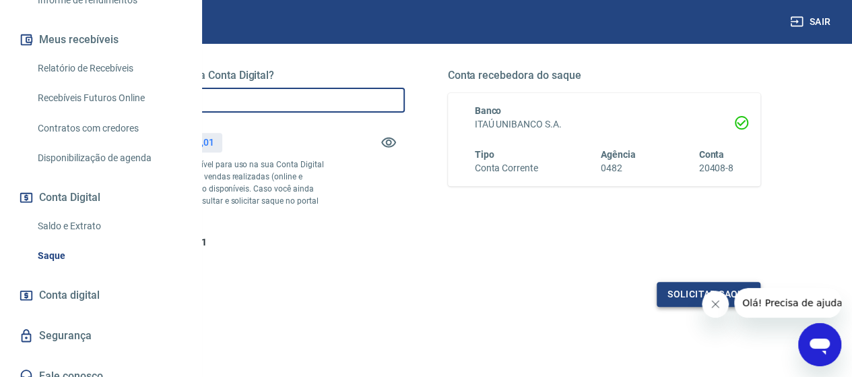
type input "R$ 7.200,00"
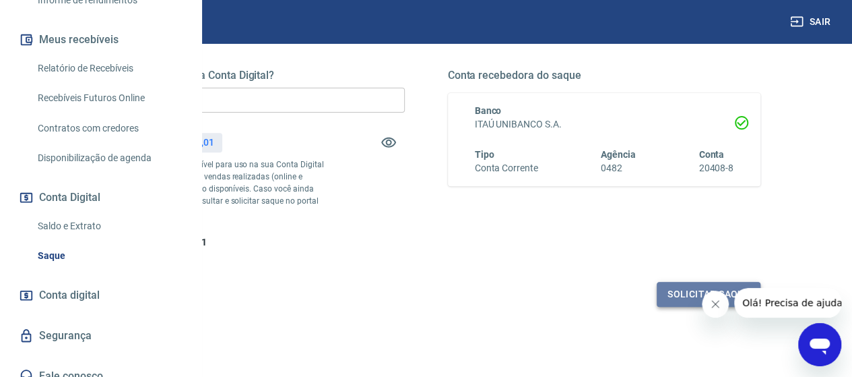
click at [691, 306] on button "Solicitar saque" at bounding box center [709, 294] width 104 height 25
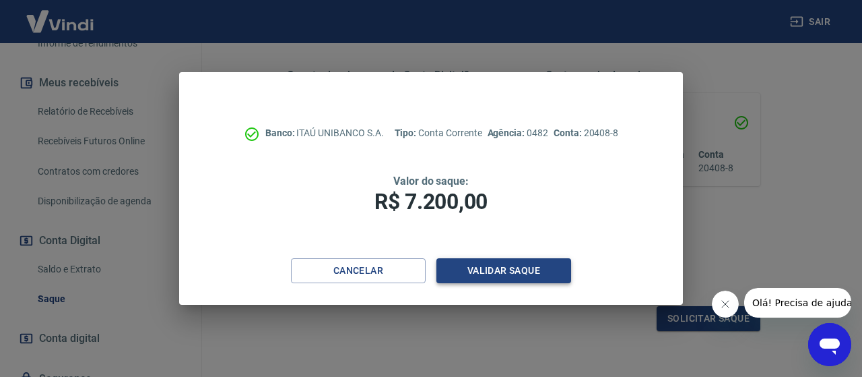
click at [496, 267] on button "Validar saque" at bounding box center [503, 270] width 135 height 25
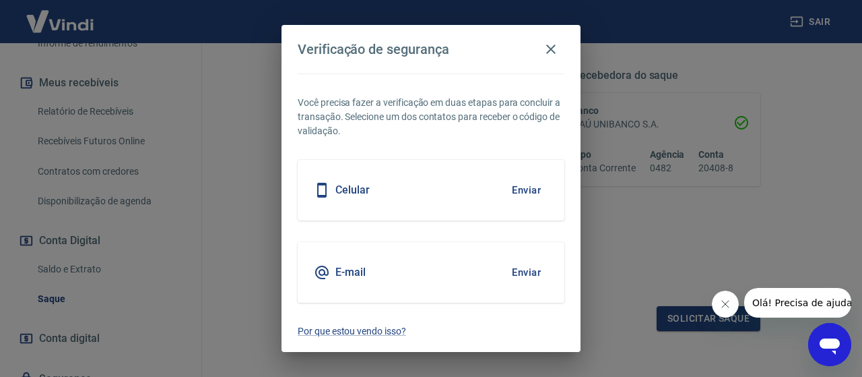
click at [524, 187] on button "Enviar" at bounding box center [526, 190] width 44 height 28
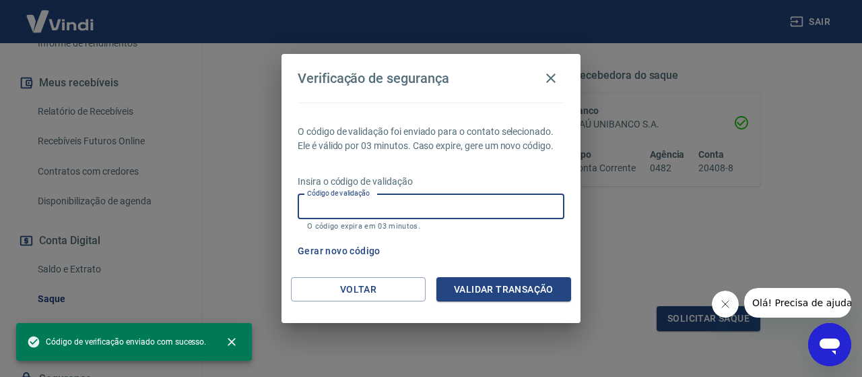
click at [356, 203] on input "Código de validação" at bounding box center [431, 206] width 267 height 25
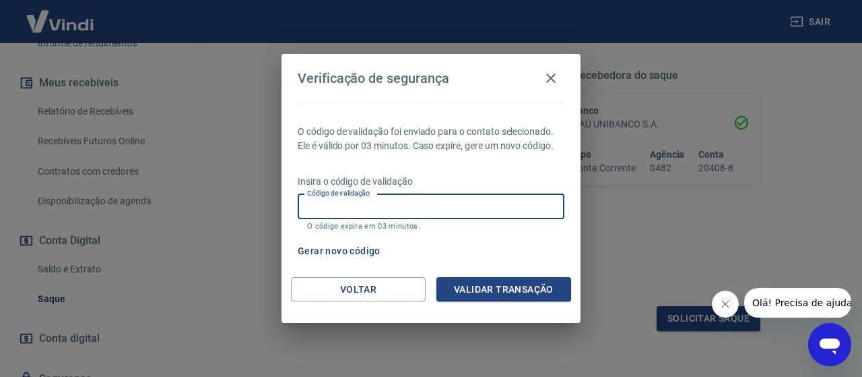
click at [369, 203] on input "Código de validação" at bounding box center [431, 206] width 267 height 25
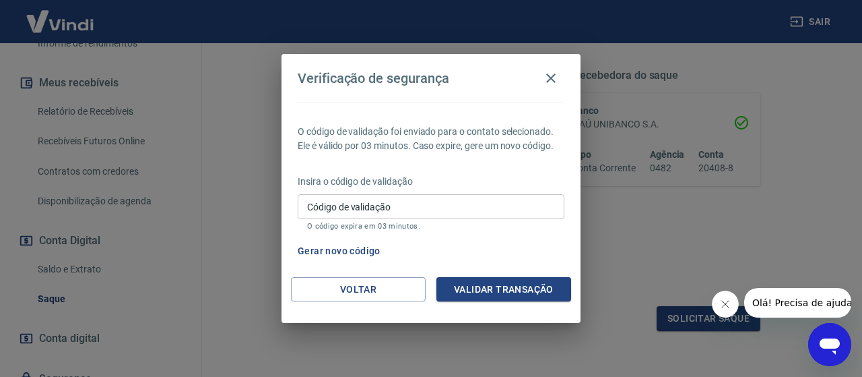
click at [319, 207] on div "Código de validação Código de validação O código expira em 03 minutos." at bounding box center [431, 212] width 267 height 36
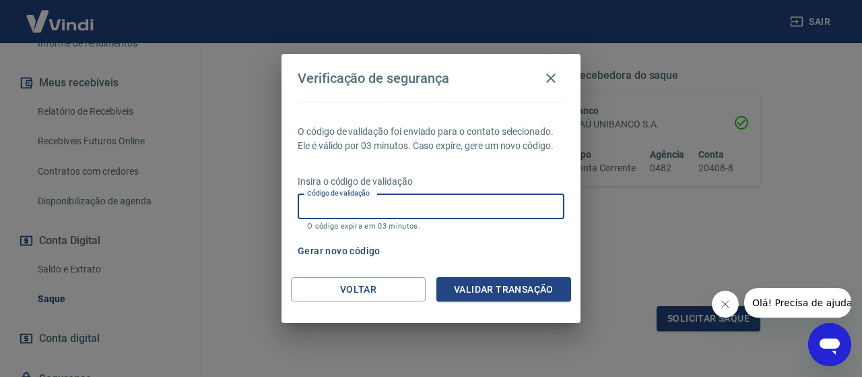
click at [313, 207] on input "Código de validação" at bounding box center [431, 206] width 267 height 25
click at [326, 199] on input "Código de validação" at bounding box center [431, 206] width 267 height 25
click at [327, 209] on input "Código de validação" at bounding box center [431, 206] width 267 height 25
type input "680242"
click at [527, 289] on button "Validar transação" at bounding box center [503, 289] width 135 height 25
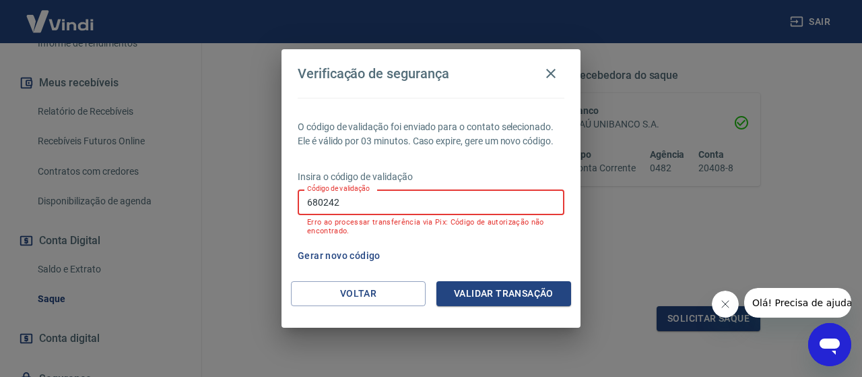
drag, startPoint x: 349, startPoint y: 210, endPoint x: 206, endPoint y: 203, distance: 143.0
click at [206, 203] on div "Verificação de segurança O código de validação foi enviado para o contato selec…" at bounding box center [431, 188] width 862 height 377
type input "744119"
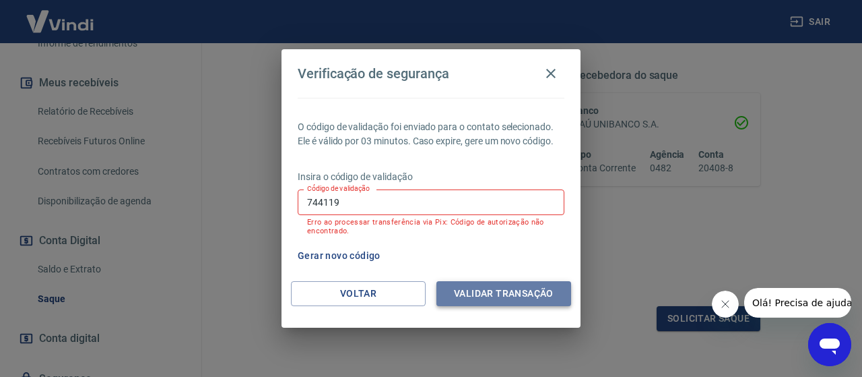
click at [513, 290] on button "Validar transação" at bounding box center [503, 293] width 135 height 25
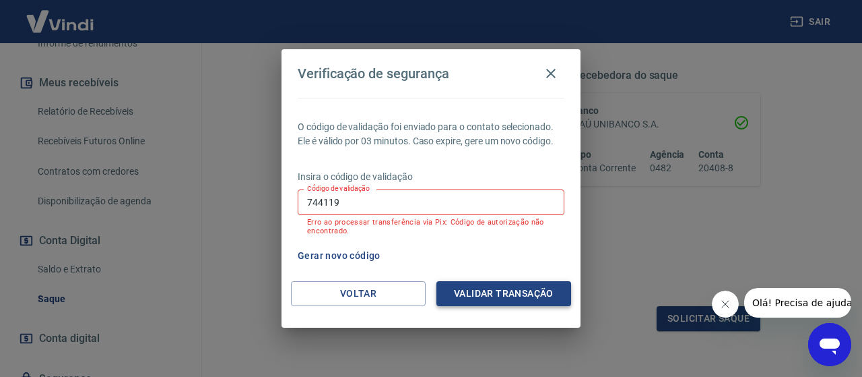
click at [513, 290] on button "Validar transação" at bounding box center [503, 293] width 135 height 25
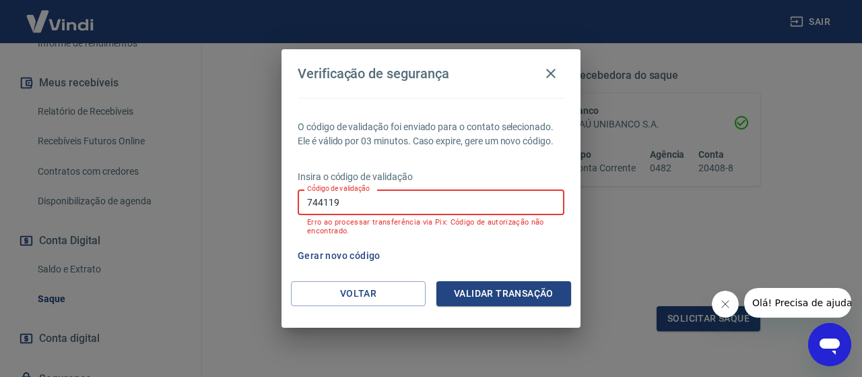
drag, startPoint x: 346, startPoint y: 207, endPoint x: 238, endPoint y: 199, distance: 108.1
click at [238, 199] on div "Verificação de segurança O código de validação foi enviado para o contato selec…" at bounding box center [431, 188] width 862 height 377
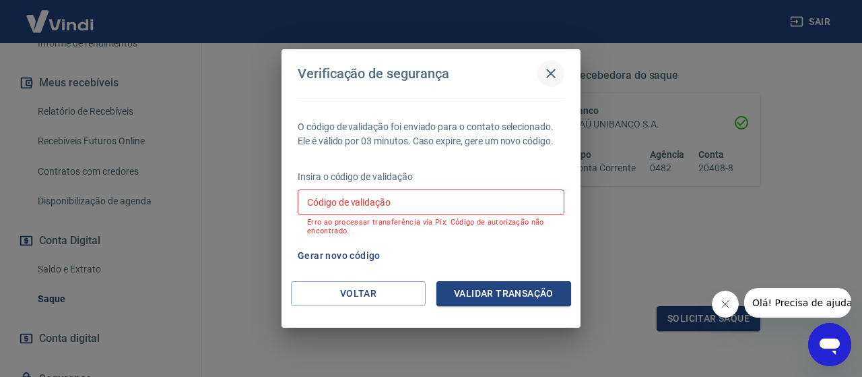
click at [547, 79] on icon "button" at bounding box center [551, 73] width 16 height 16
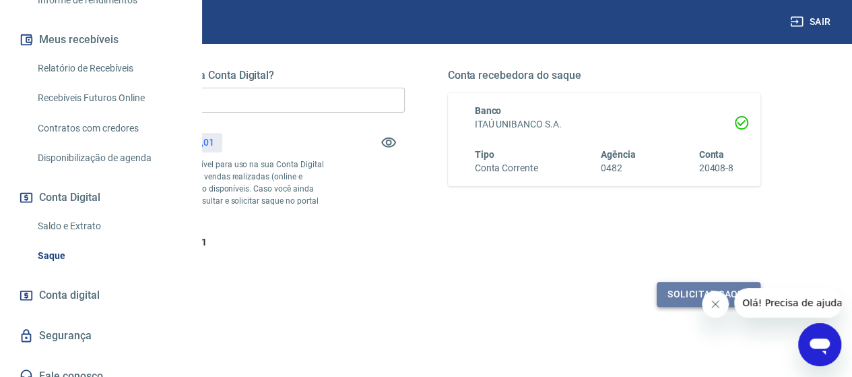
click at [681, 306] on button "Solicitar saque" at bounding box center [709, 294] width 104 height 25
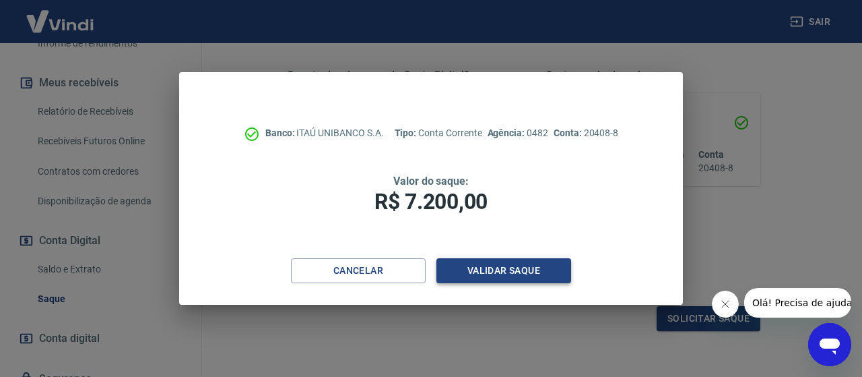
click at [498, 267] on button "Validar saque" at bounding box center [503, 270] width 135 height 25
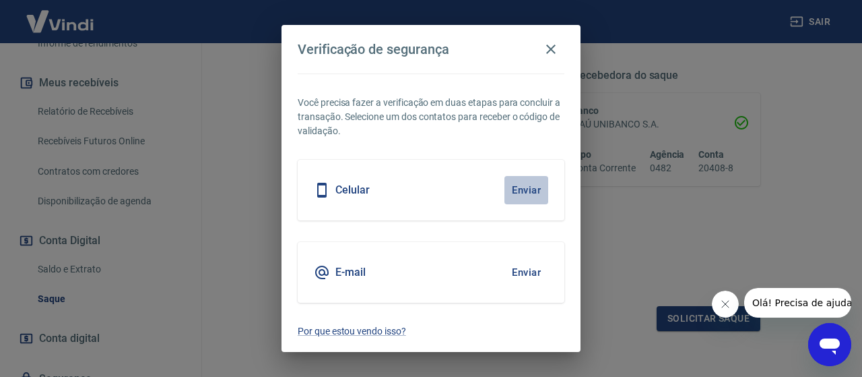
click at [524, 186] on button "Enviar" at bounding box center [526, 190] width 44 height 28
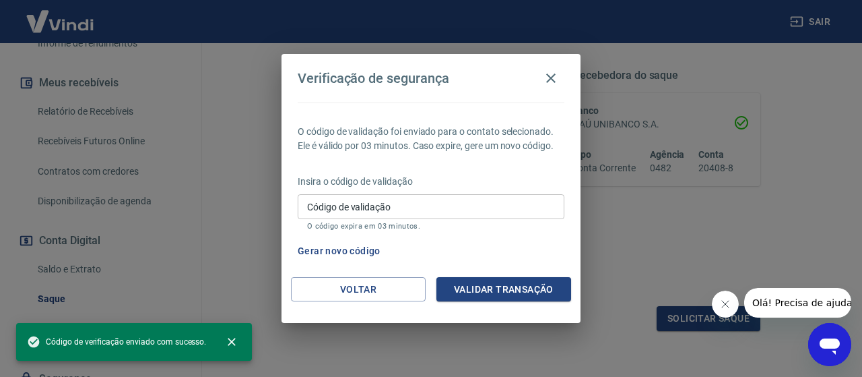
click at [389, 203] on input "Código de validação" at bounding box center [431, 206] width 267 height 25
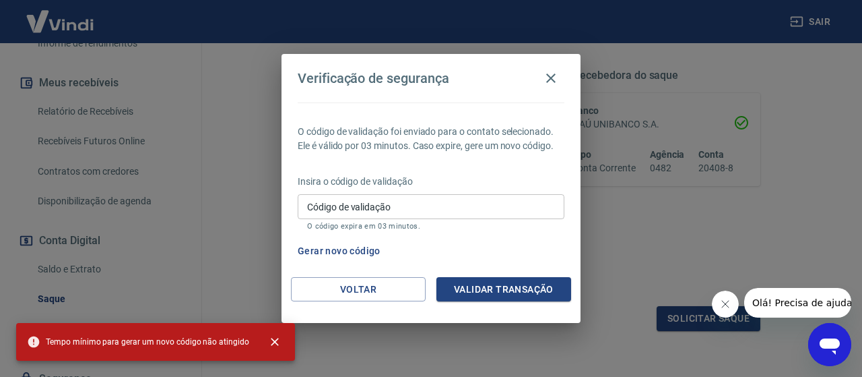
drag, startPoint x: 267, startPoint y: 343, endPoint x: 273, endPoint y: 311, distance: 32.8
click at [268, 342] on icon "close" at bounding box center [274, 341] width 13 height 13
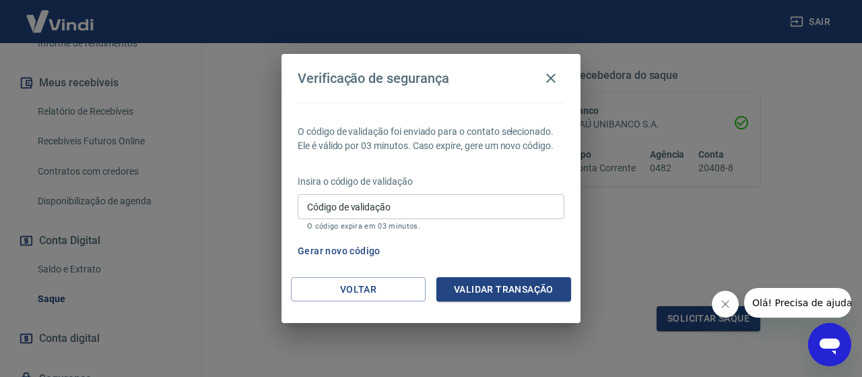
click at [333, 201] on input "Código de validação" at bounding box center [431, 206] width 267 height 25
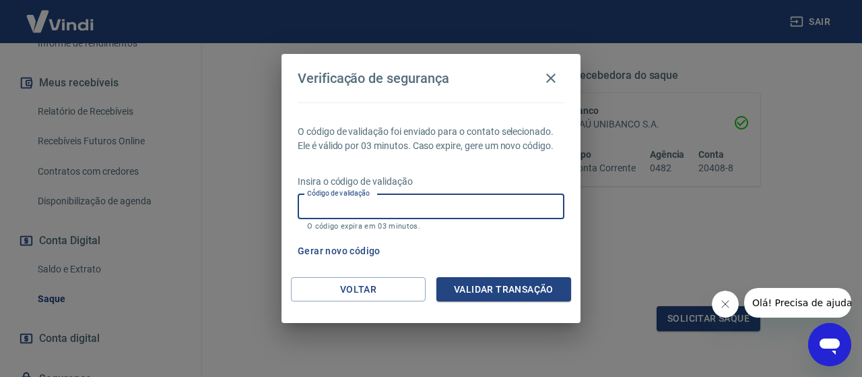
click at [333, 201] on input "Código de validação" at bounding box center [431, 206] width 267 height 25
click at [241, 219] on div "Verificação de segurança O código de validação foi enviado para o contato selec…" at bounding box center [431, 188] width 862 height 377
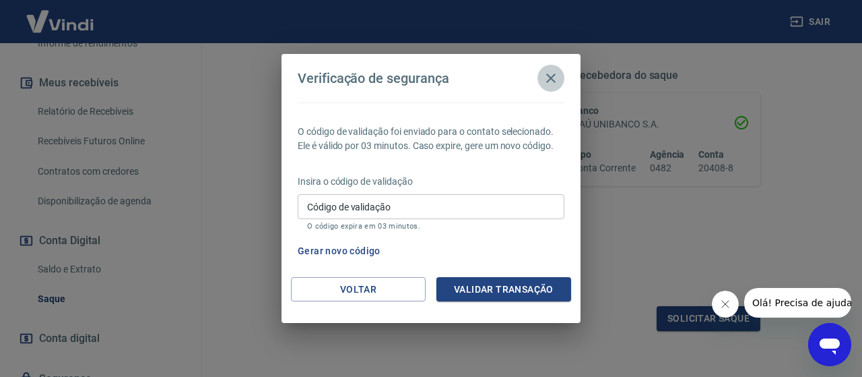
click at [550, 72] on icon "button" at bounding box center [551, 78] width 16 height 16
